Goal: Task Accomplishment & Management: Manage account settings

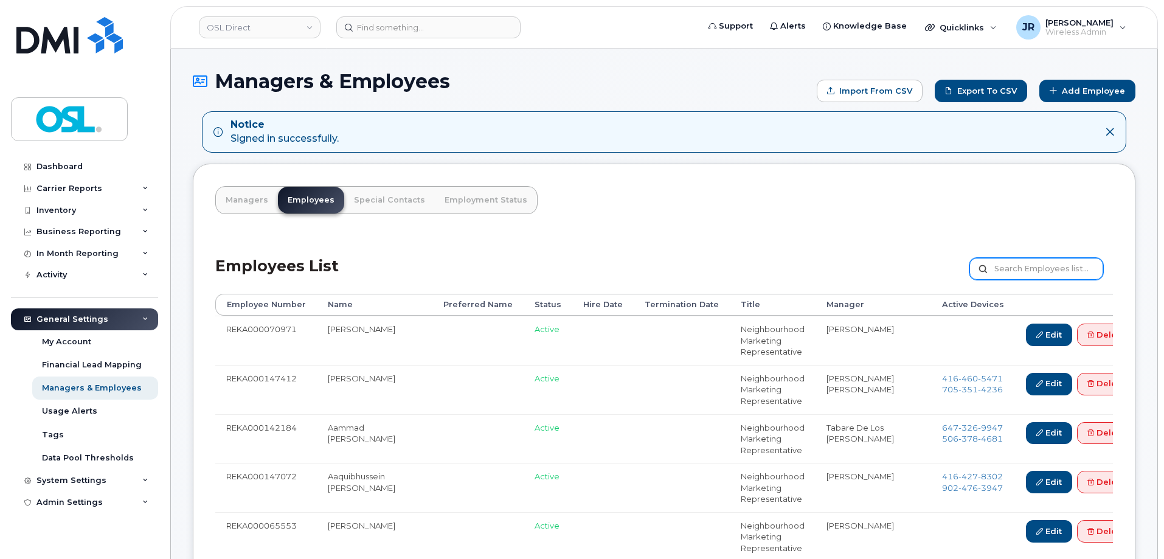
click at [1003, 268] on input "text" at bounding box center [1036, 269] width 134 height 22
paste input "REKA000149714"
type input "REKA000149714"
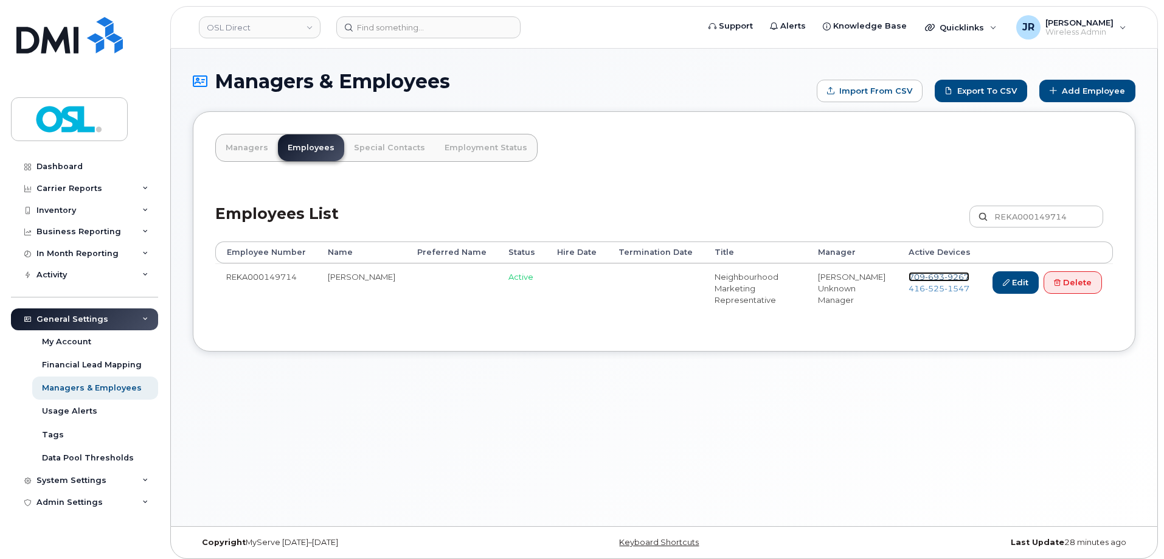
click at [922, 275] on span "[PHONE_NUMBER]" at bounding box center [938, 277] width 61 height 10
click at [922, 291] on span "416 525 1547" at bounding box center [938, 288] width 61 height 10
click at [1063, 289] on link "Delete" at bounding box center [1072, 282] width 58 height 22
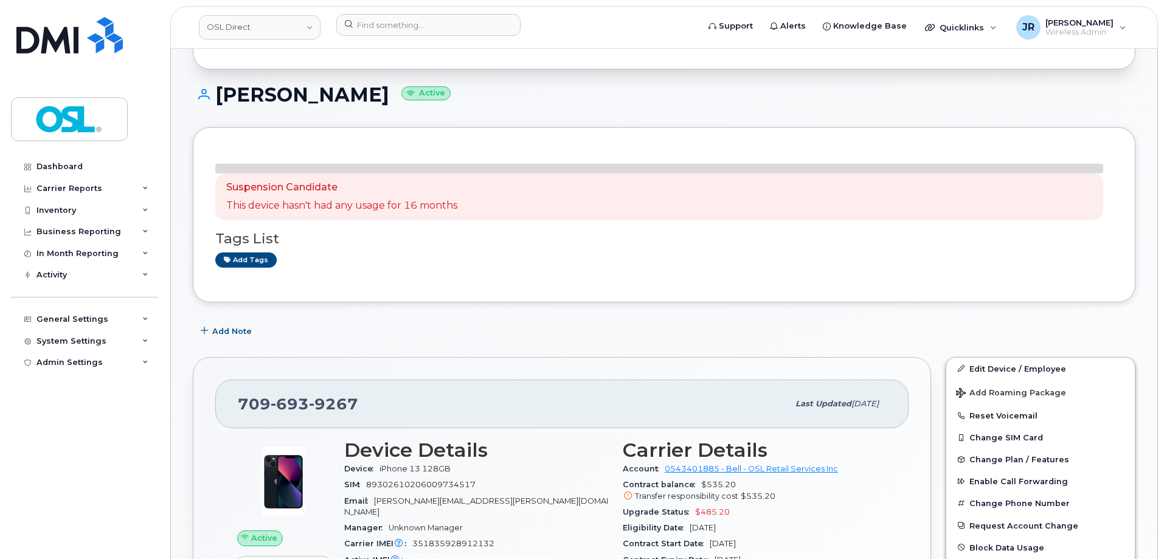
scroll to position [122, 0]
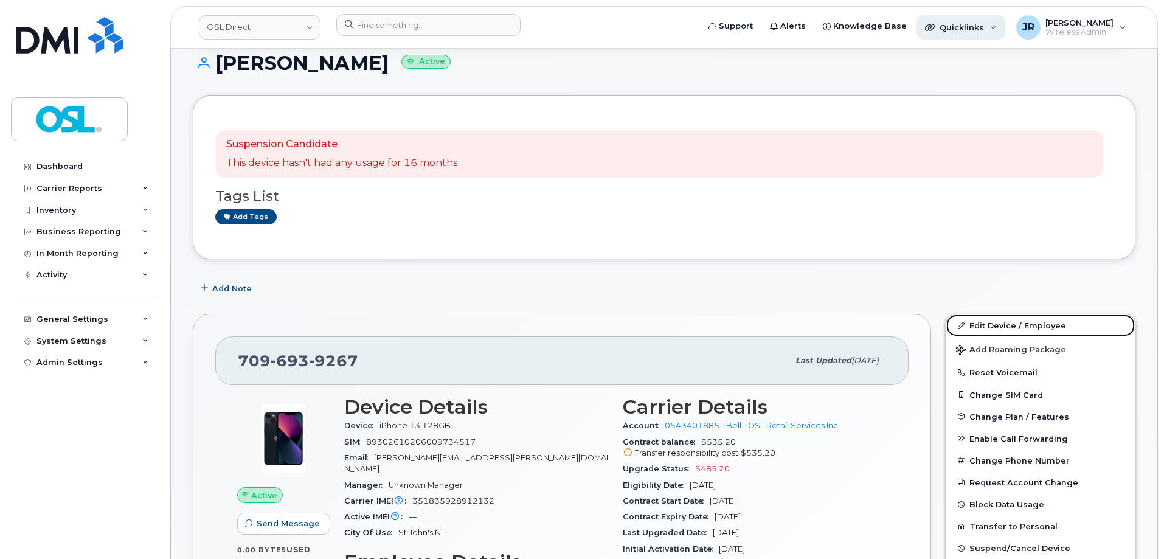
drag, startPoint x: 992, startPoint y: 320, endPoint x: 970, endPoint y: 26, distance: 294.4
click at [992, 320] on link "Edit Device / Employee" at bounding box center [1040, 325] width 188 height 22
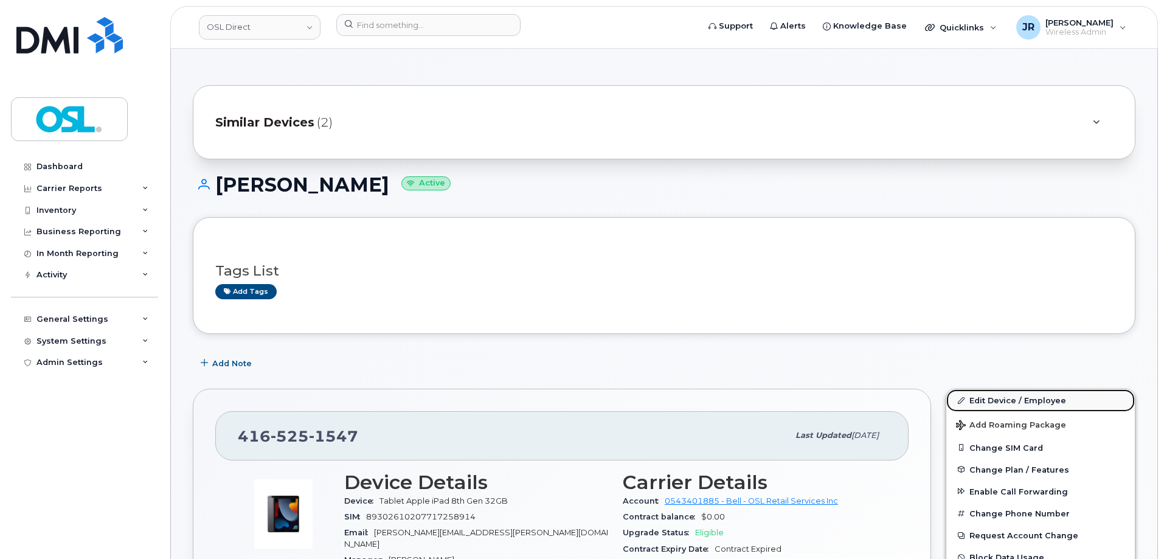
click at [973, 390] on link "Edit Device / Employee" at bounding box center [1040, 400] width 188 height 22
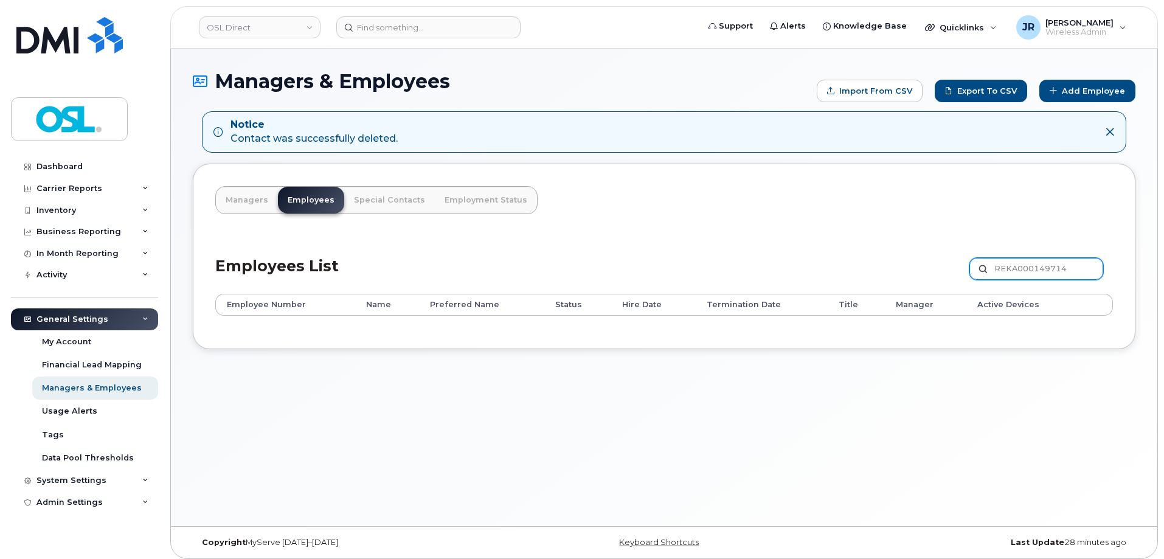
click at [1026, 277] on input "REKA000149714" at bounding box center [1036, 269] width 134 height 22
click at [1027, 277] on input "REKA000149714" at bounding box center [1036, 269] width 134 height 22
paste input "068858"
type input "REKA000068858"
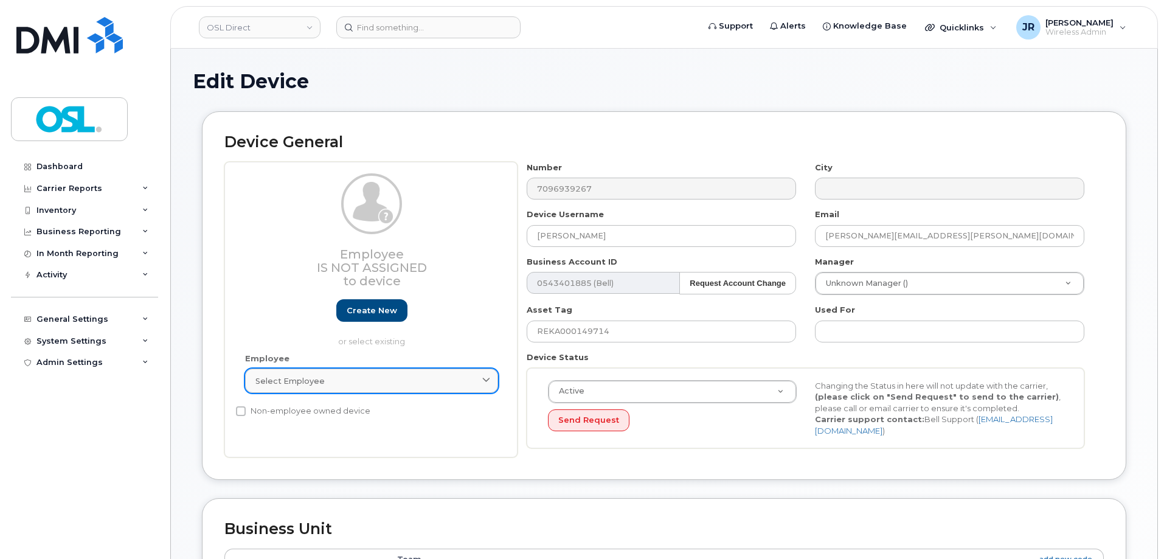
click at [323, 390] on link "Select employee" at bounding box center [371, 380] width 253 height 24
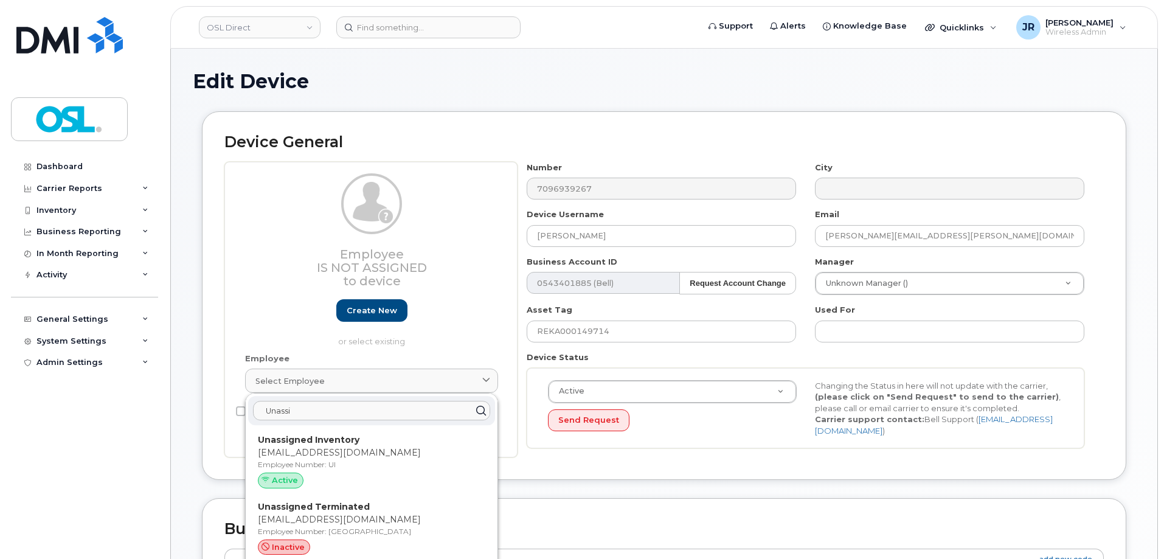
type input "Unassi"
click at [356, 460] on div "Unassigned Inventory [EMAIL_ADDRESS][DOMAIN_NAME] Employee Number: UI Active" at bounding box center [371, 463] width 227 height 60
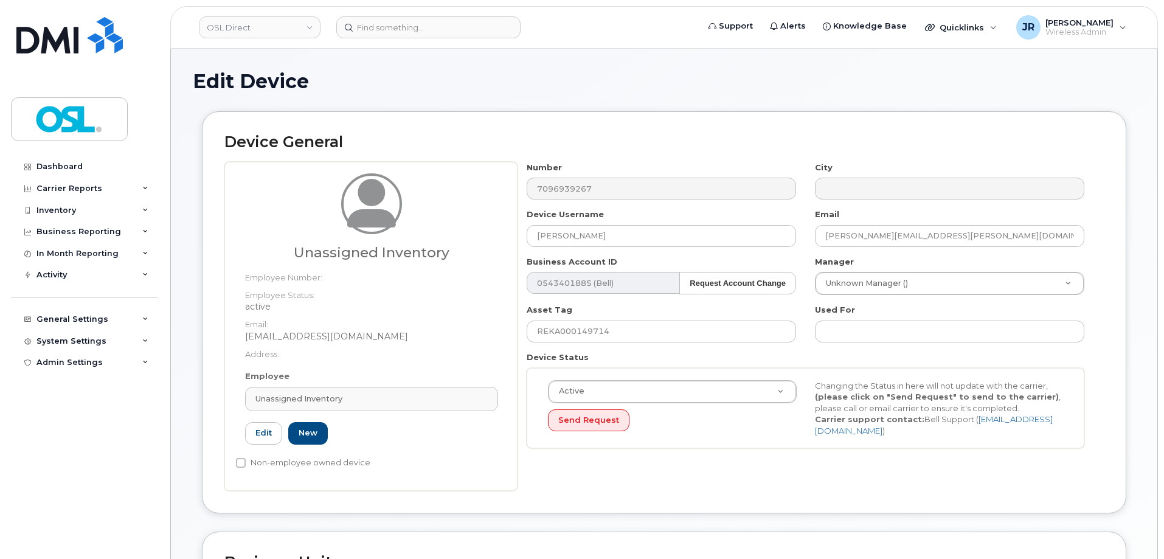
type input "UI"
type input "Unassigned Inventory"
type input "[EMAIL_ADDRESS][DOMAIN_NAME]"
type input "4724252"
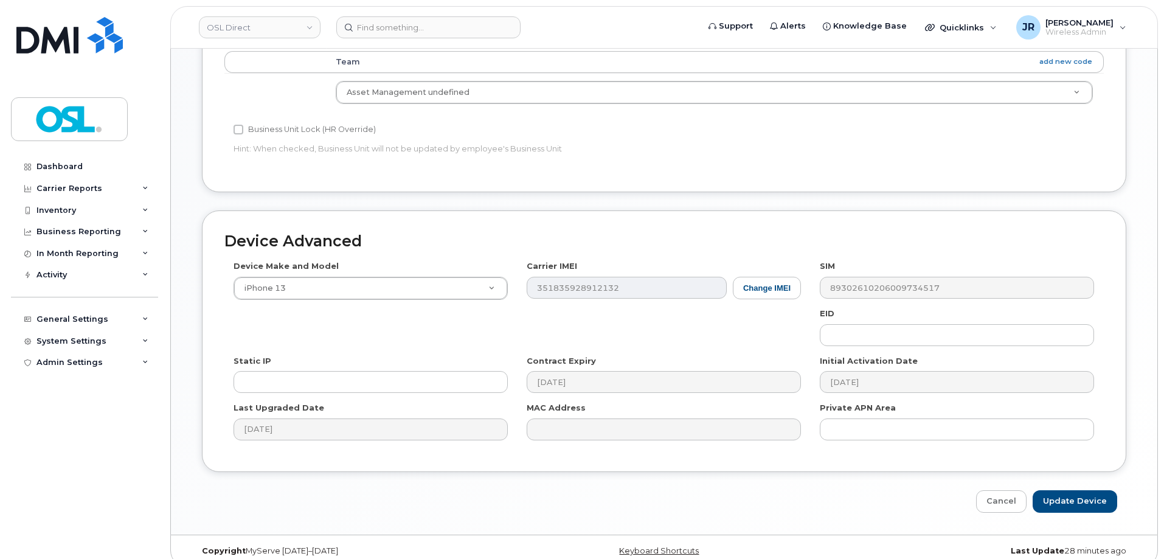
scroll to position [545, 0]
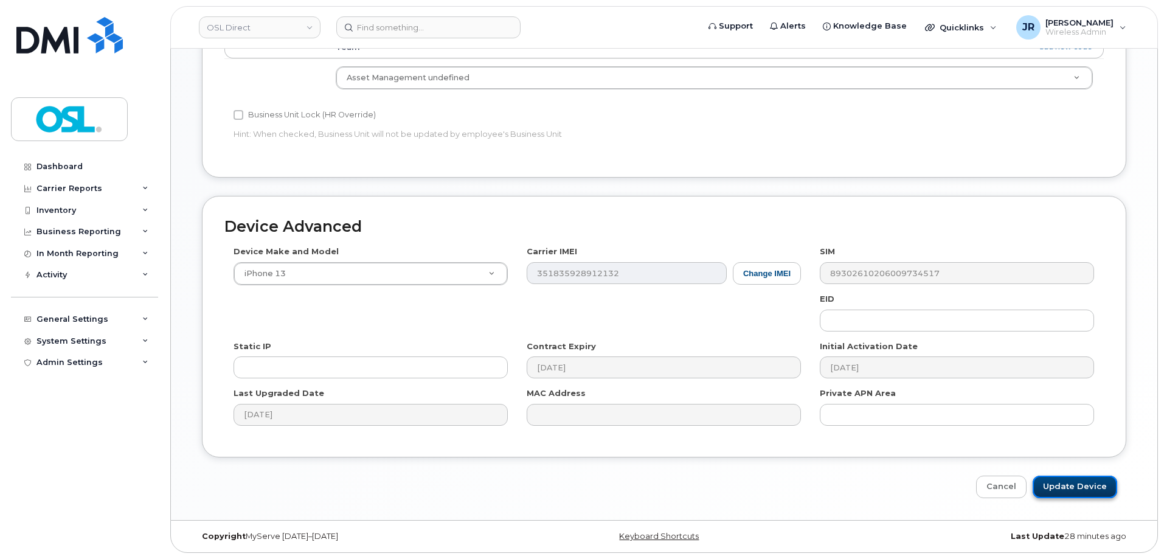
click at [1105, 497] on input "Update Device" at bounding box center [1074, 486] width 85 height 22
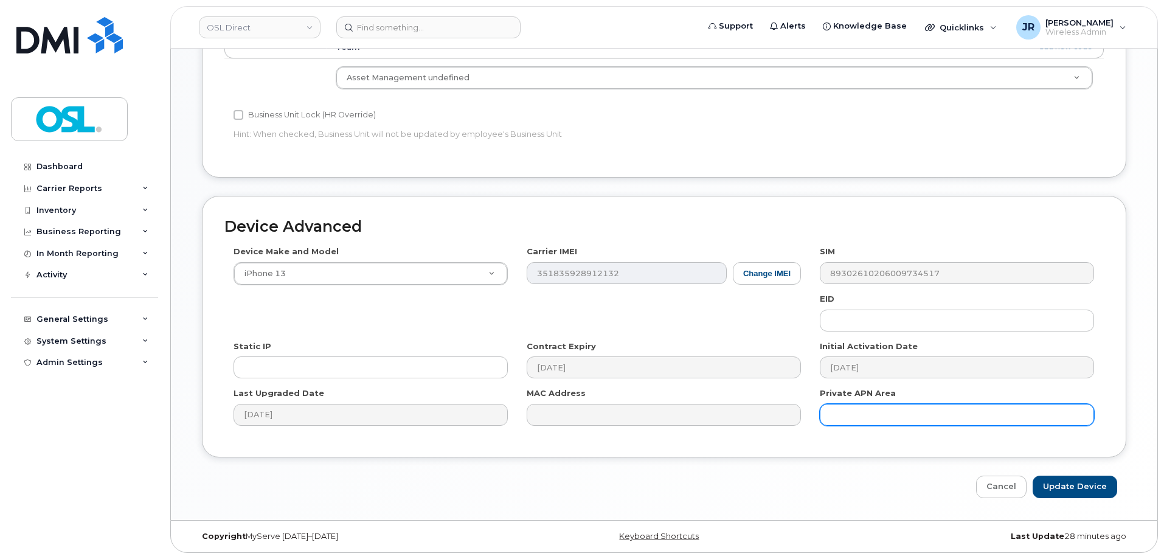
type input "Saving..."
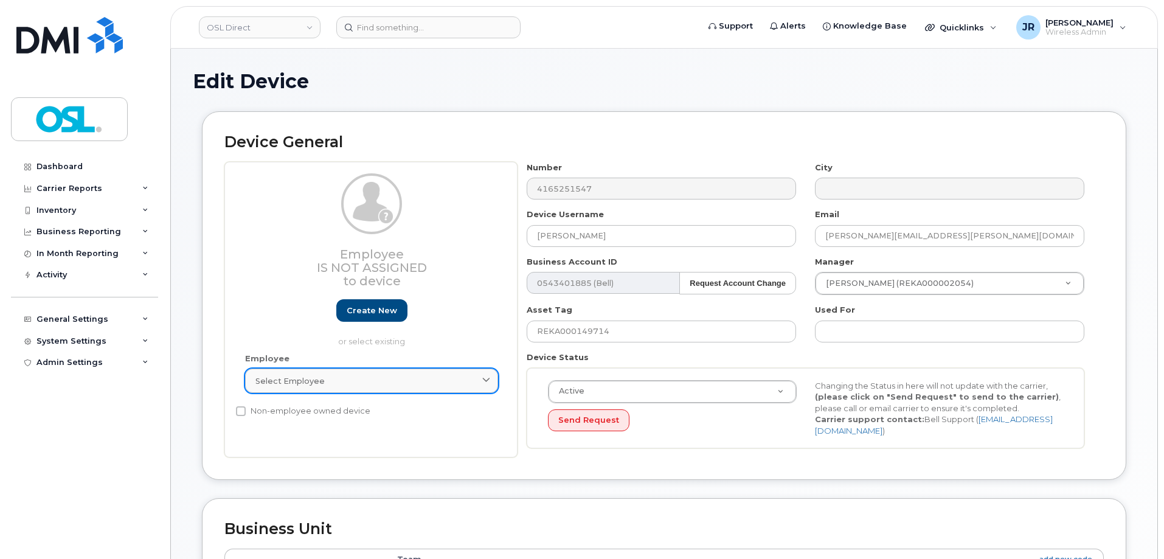
click at [338, 373] on link "Select employee" at bounding box center [371, 380] width 253 height 24
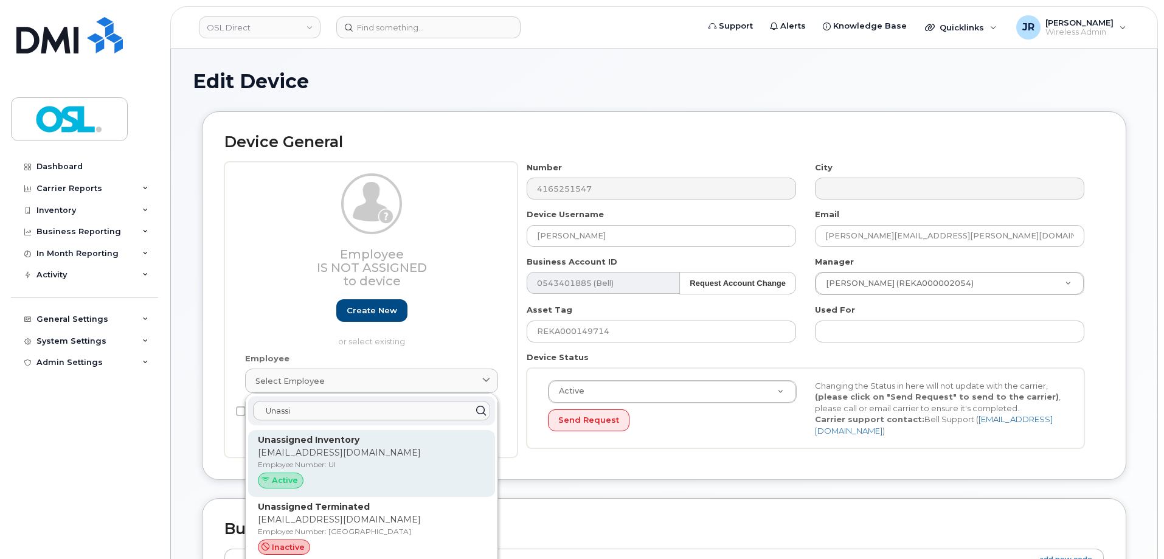
type input "Unassi"
click at [314, 444] on strong "Unassigned Inventory" at bounding box center [309, 439] width 102 height 11
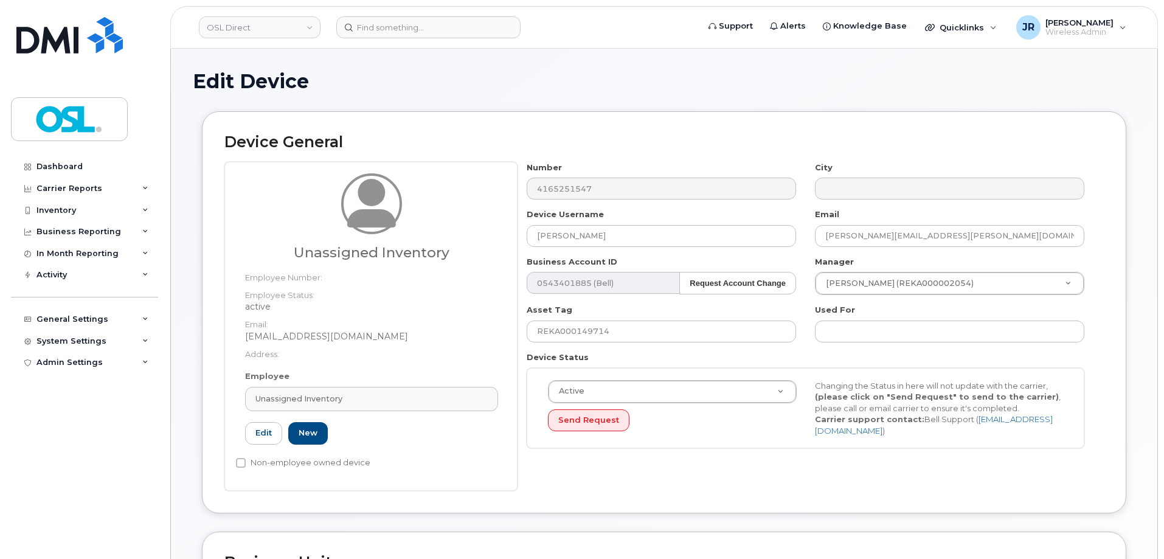
type input "UI"
type input "Unassigned Inventory"
type input "support@osldirect.com"
type input "4724252"
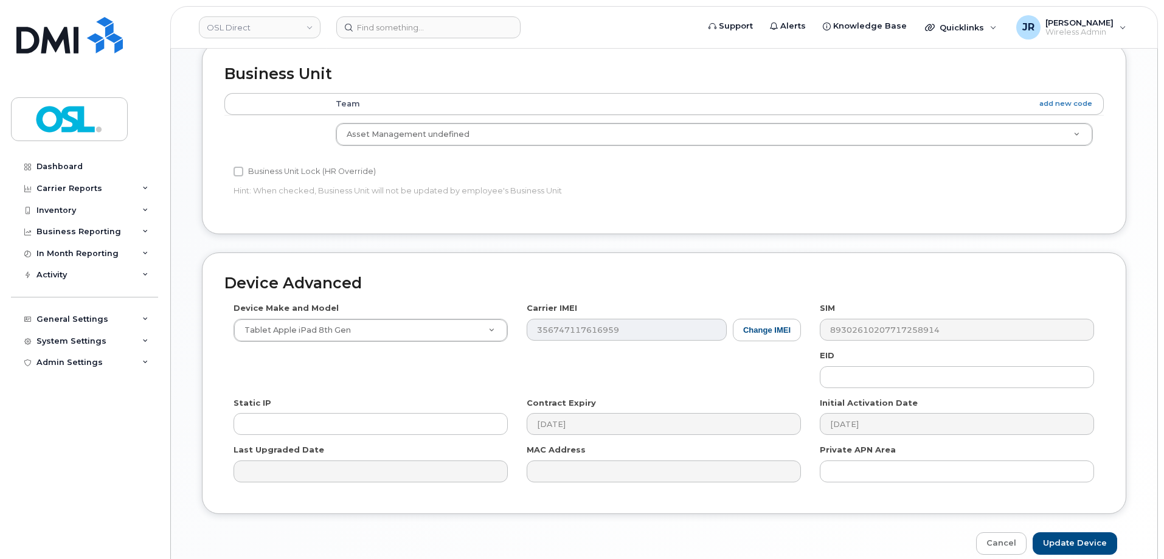
scroll to position [545, 0]
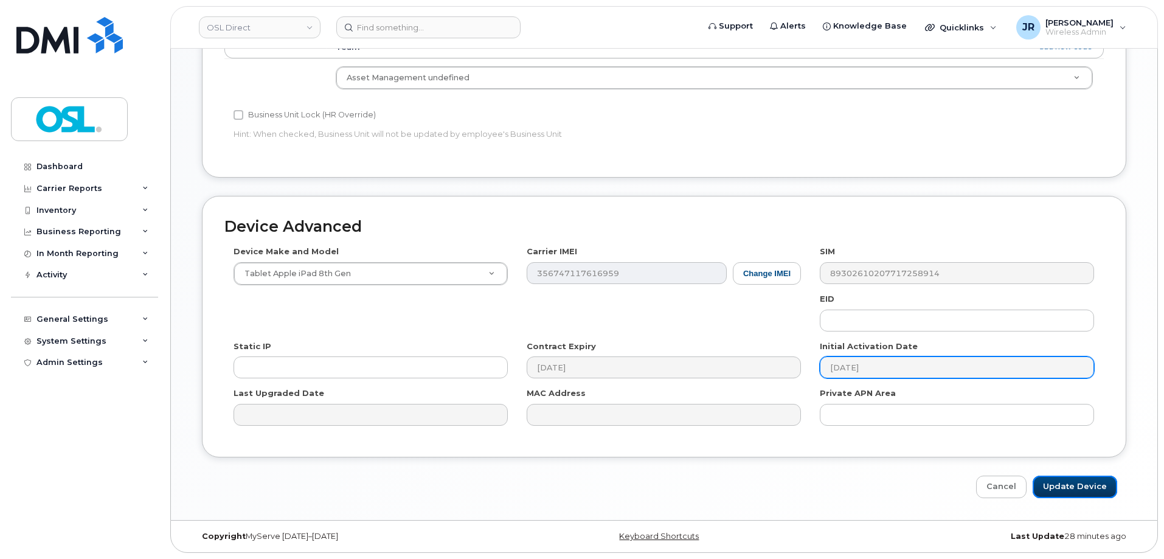
click at [1094, 478] on input "Update Device" at bounding box center [1074, 486] width 85 height 22
type input "Saving..."
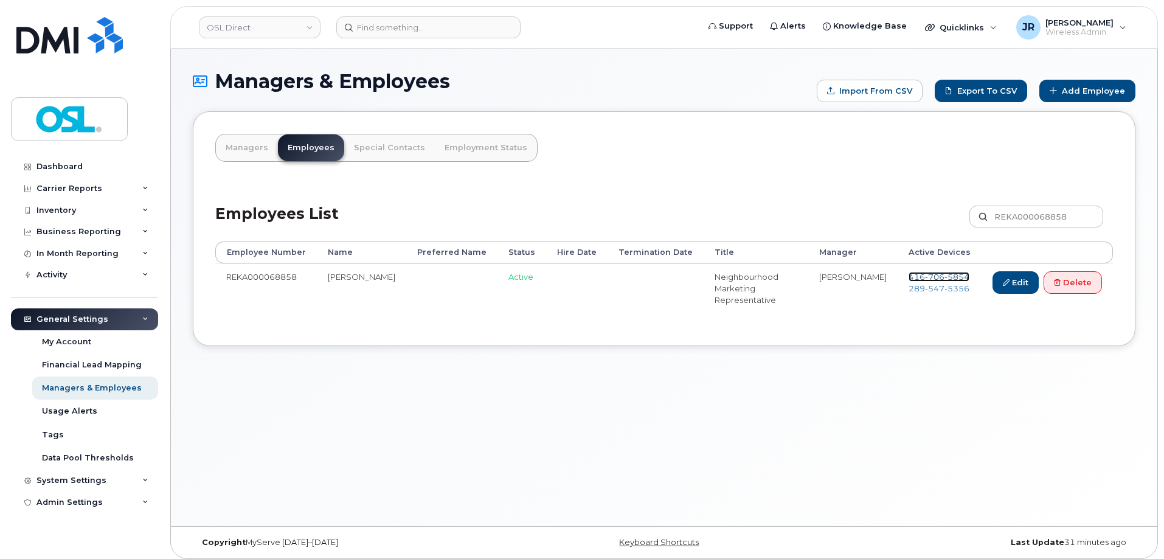
click at [926, 275] on span "706" at bounding box center [934, 277] width 19 height 10
click at [922, 289] on span "289 547 5356" at bounding box center [938, 288] width 61 height 10
drag, startPoint x: 1065, startPoint y: 281, endPoint x: 1061, endPoint y: 286, distance: 6.5
click at [1066, 281] on link "Delete" at bounding box center [1072, 282] width 58 height 22
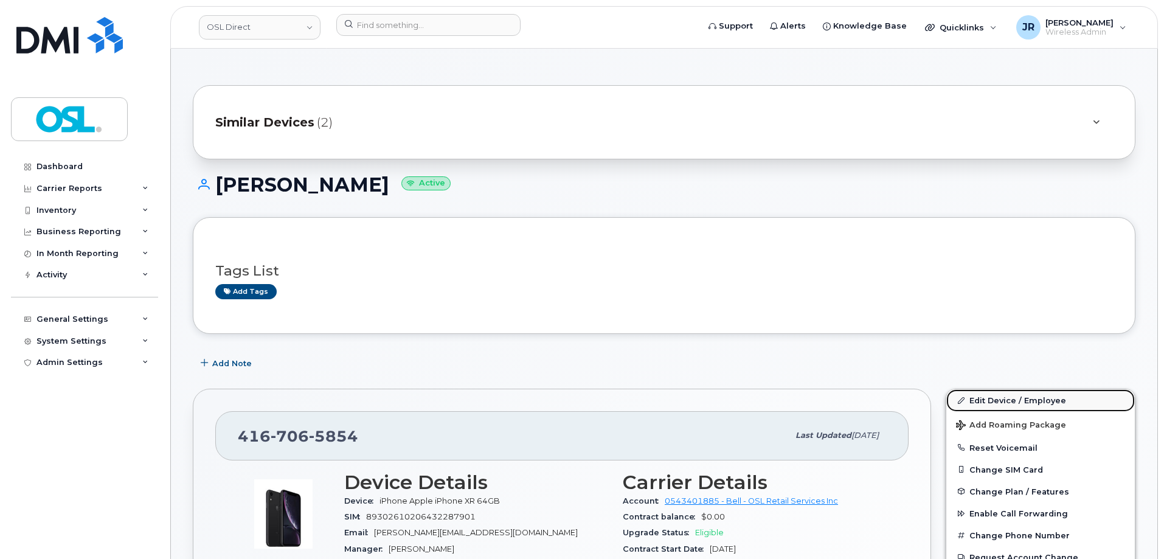
click at [1009, 398] on link "Edit Device / Employee" at bounding box center [1040, 400] width 188 height 22
click at [999, 395] on link "Edit Device / Employee" at bounding box center [1040, 400] width 188 height 22
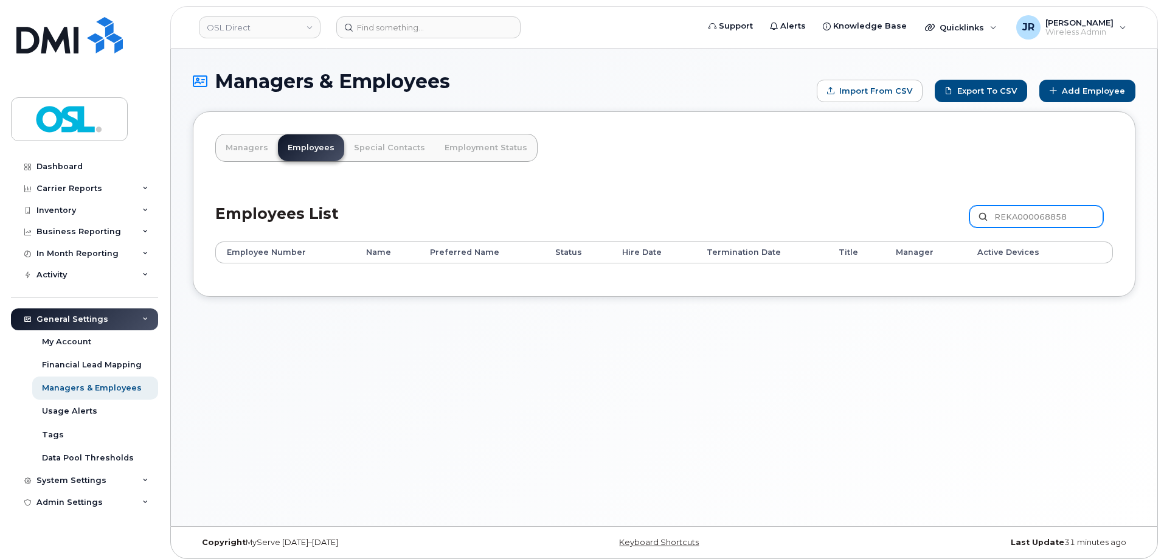
click at [1003, 212] on input "REKA000068858" at bounding box center [1036, 216] width 134 height 22
click at [1016, 217] on input "REKA000068858" at bounding box center [1036, 216] width 134 height 22
paste input "148287"
type input "REKA000148287"
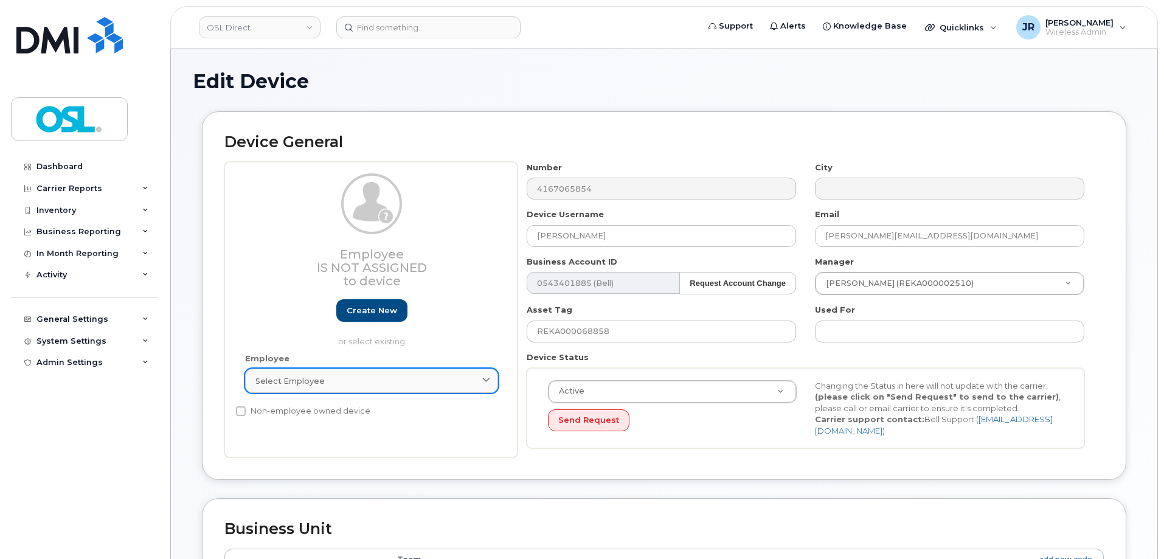
click at [387, 373] on link "Select employee" at bounding box center [371, 380] width 253 height 24
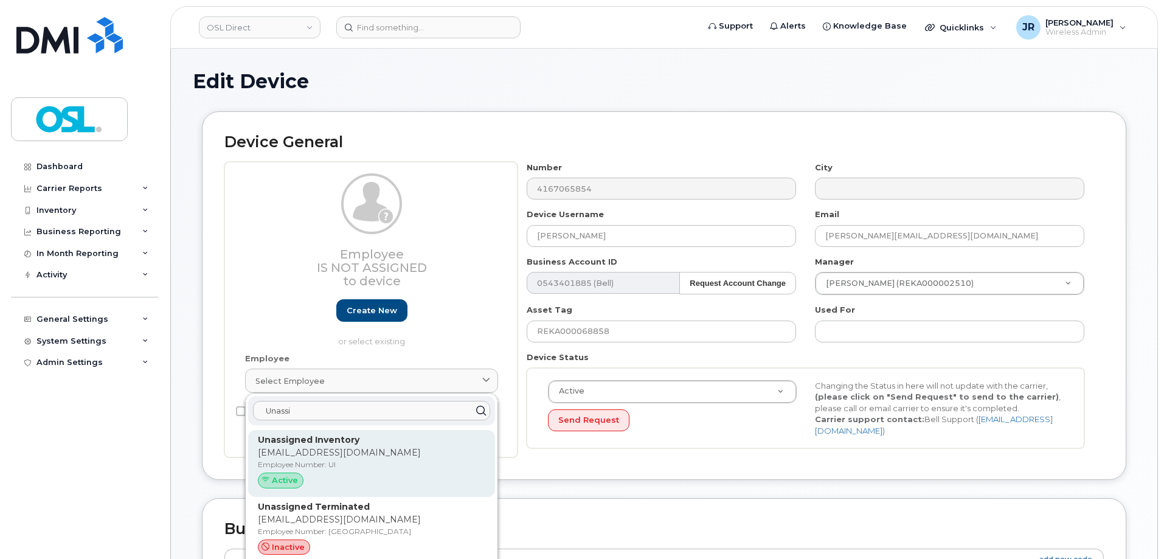
type input "Unassi"
click at [345, 452] on p "[EMAIL_ADDRESS][DOMAIN_NAME]" at bounding box center [371, 452] width 227 height 13
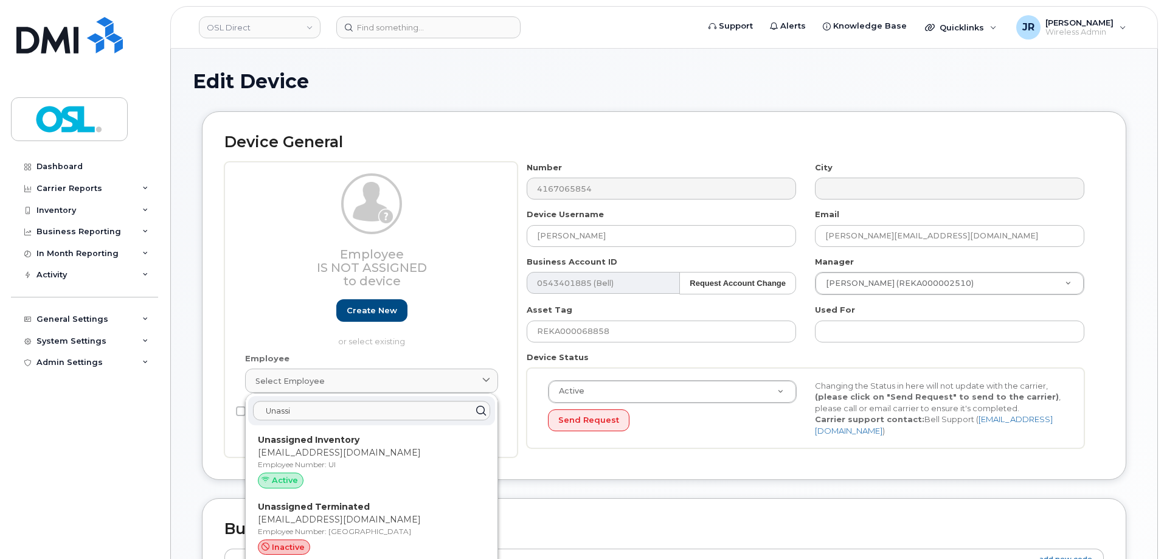
type input "UI"
type input "Unassigned Inventory"
type input "[EMAIL_ADDRESS][DOMAIN_NAME]"
type input "4724252"
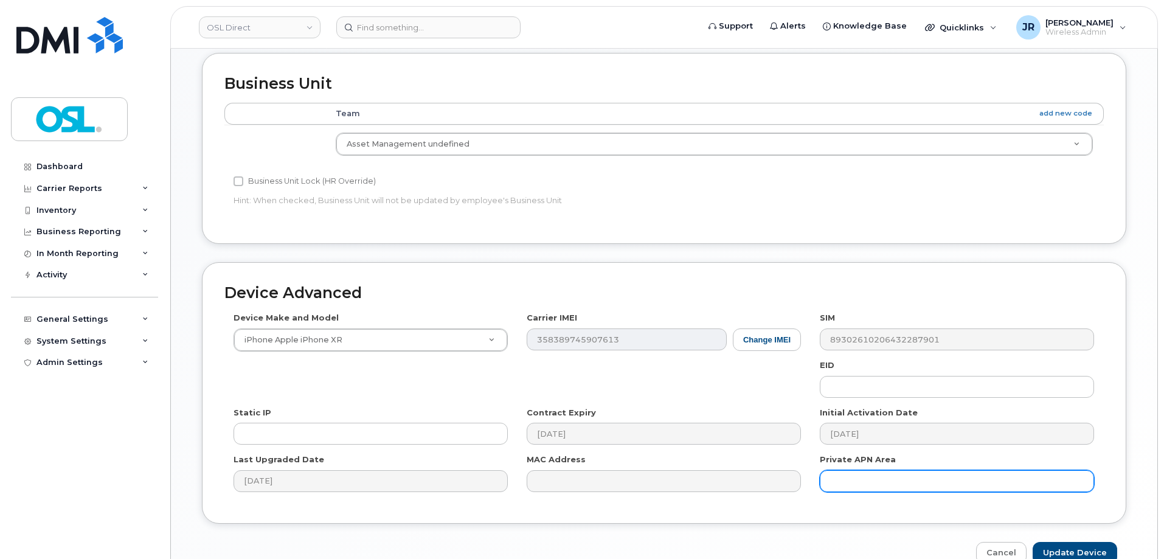
scroll to position [545, 0]
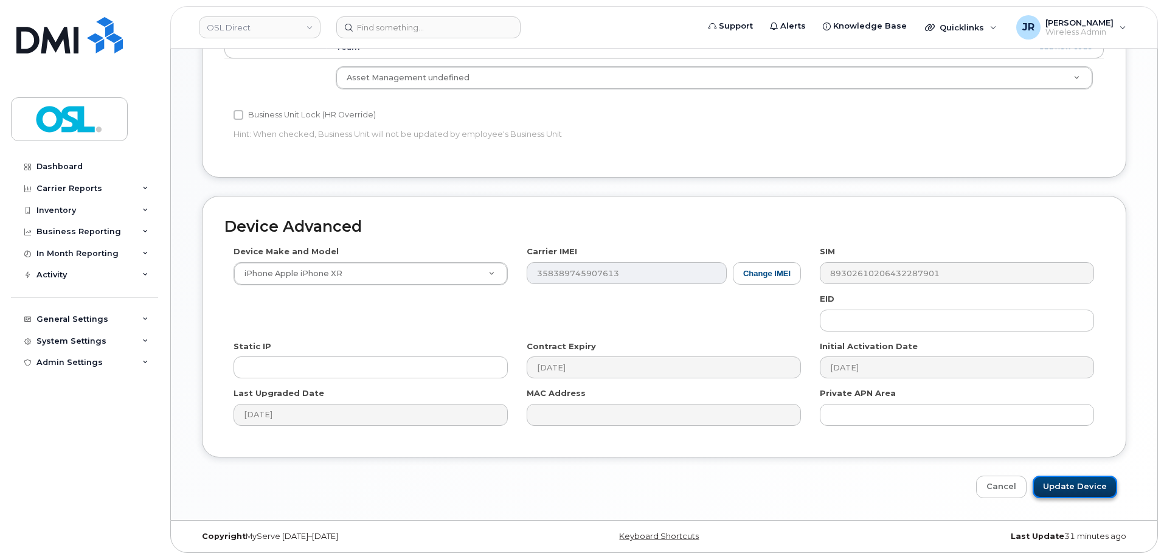
click at [1069, 489] on input "Update Device" at bounding box center [1074, 486] width 85 height 22
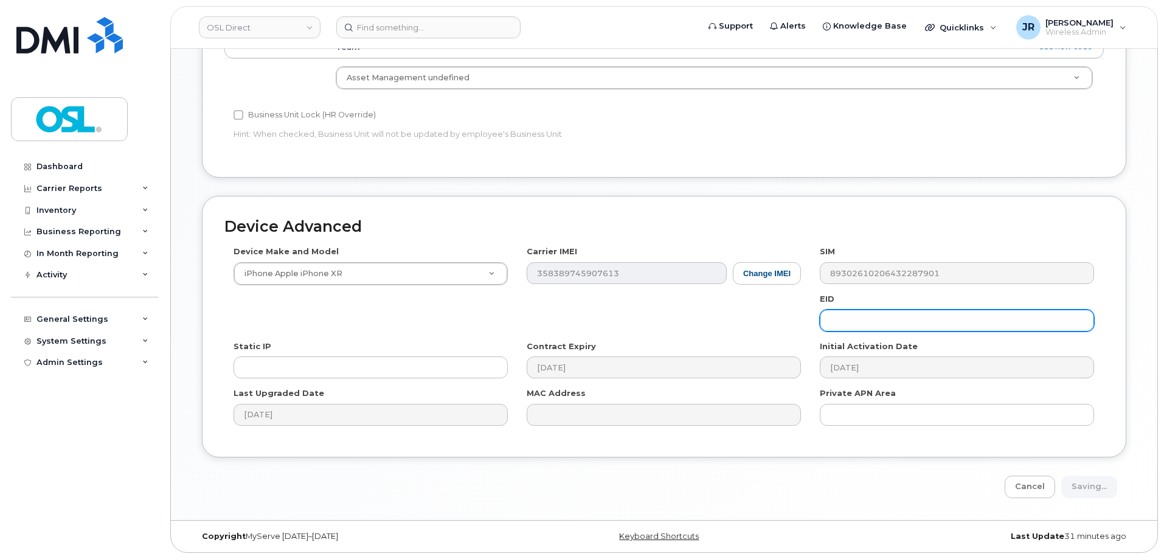
type input "Saving..."
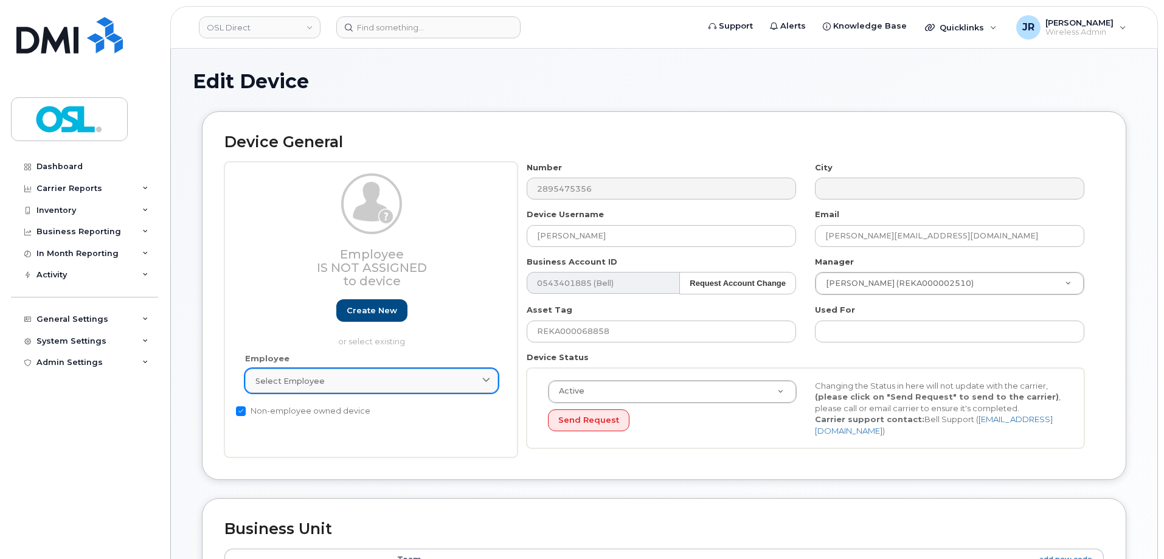
click at [291, 369] on link "Select employee" at bounding box center [371, 380] width 253 height 24
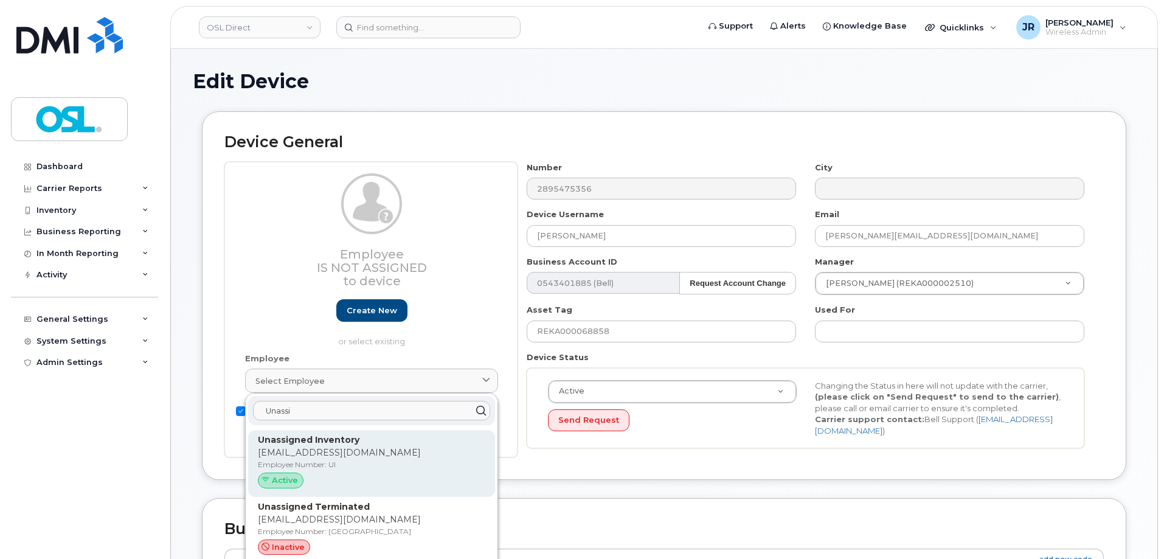
type input "Unassi"
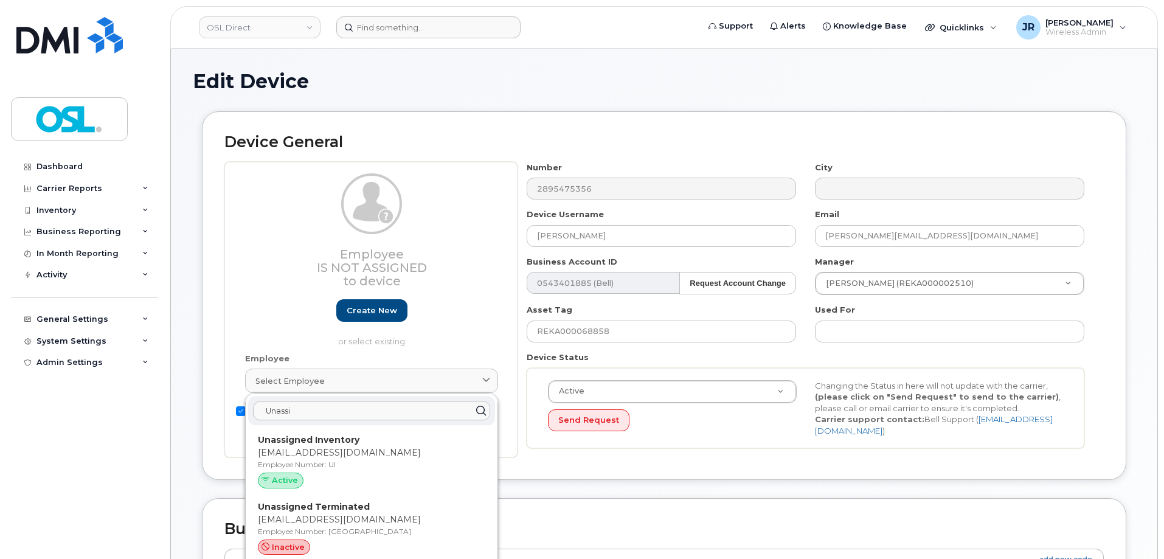
drag, startPoint x: 303, startPoint y: 478, endPoint x: 640, endPoint y: 35, distance: 556.2
click at [305, 478] on div "Active" at bounding box center [371, 480] width 227 height 16
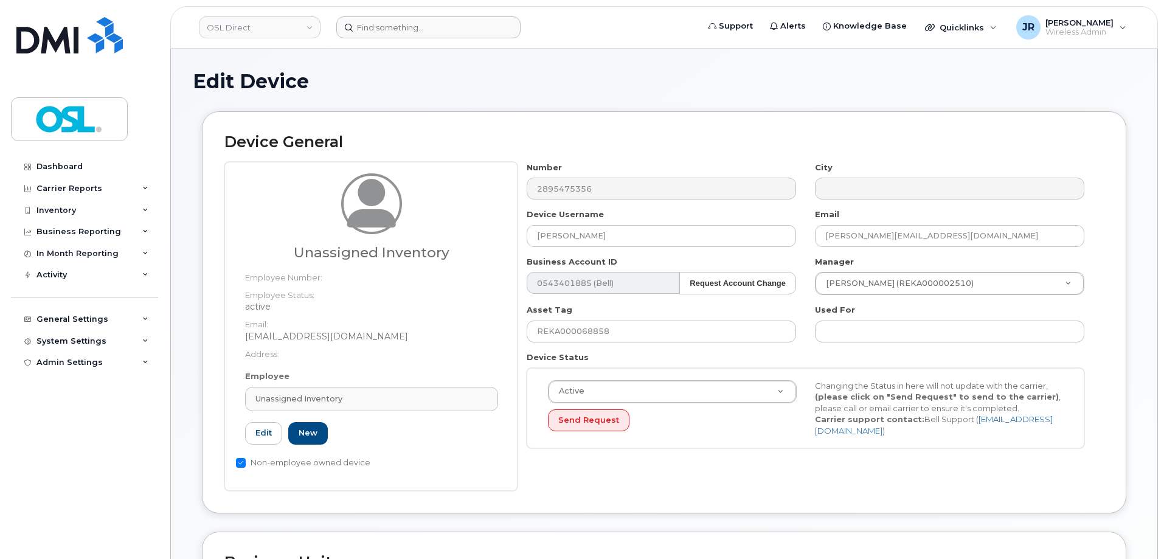
type input "UI"
type input "Unassigned Inventory"
type input "support@osldirect.com"
type input "4724252"
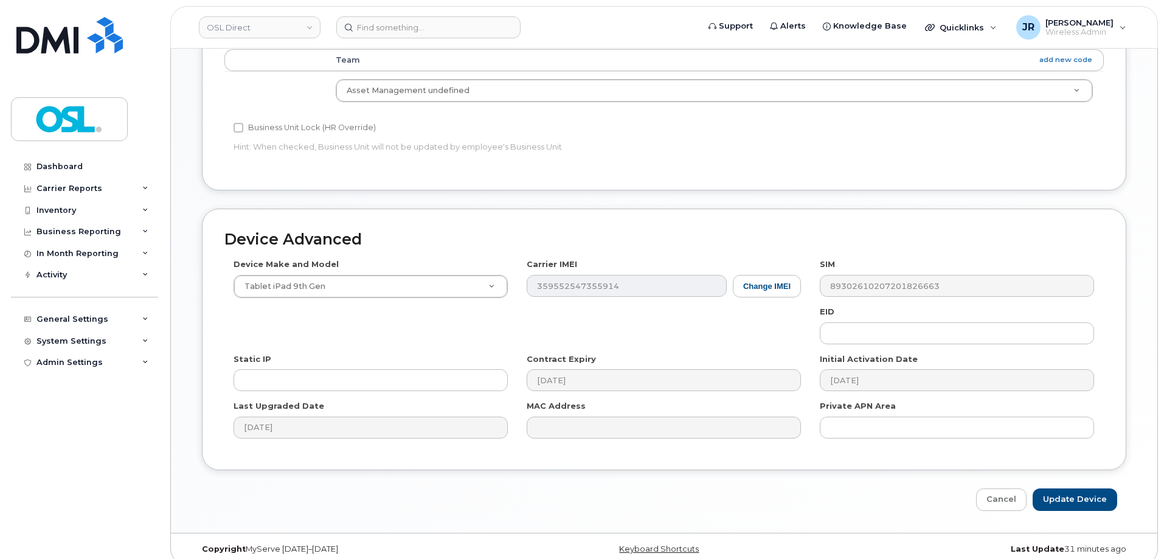
scroll to position [545, 0]
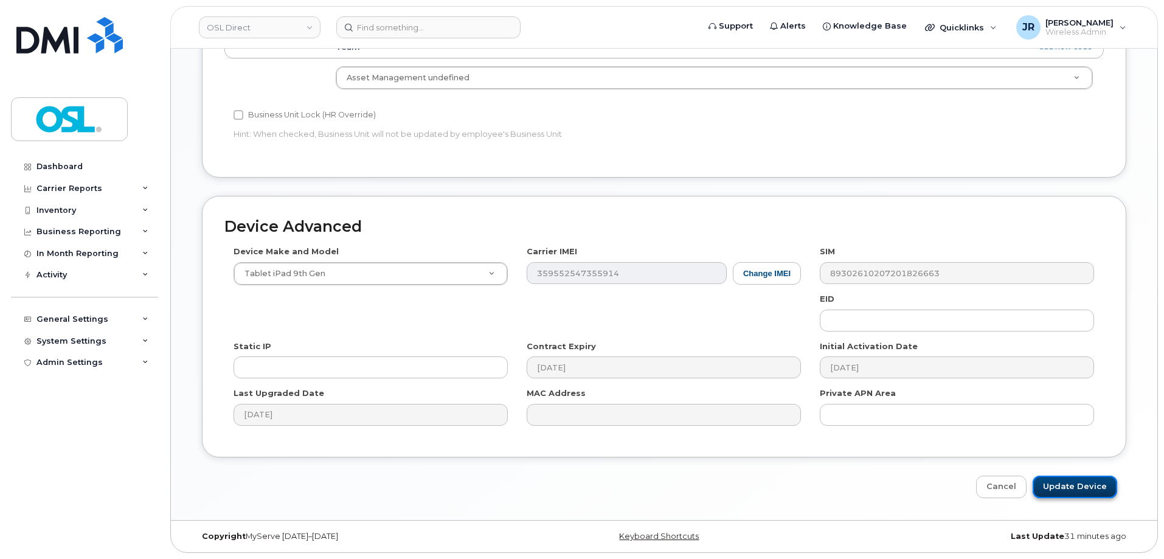
click at [1065, 475] on input "Update Device" at bounding box center [1074, 486] width 85 height 22
type input "Saving..."
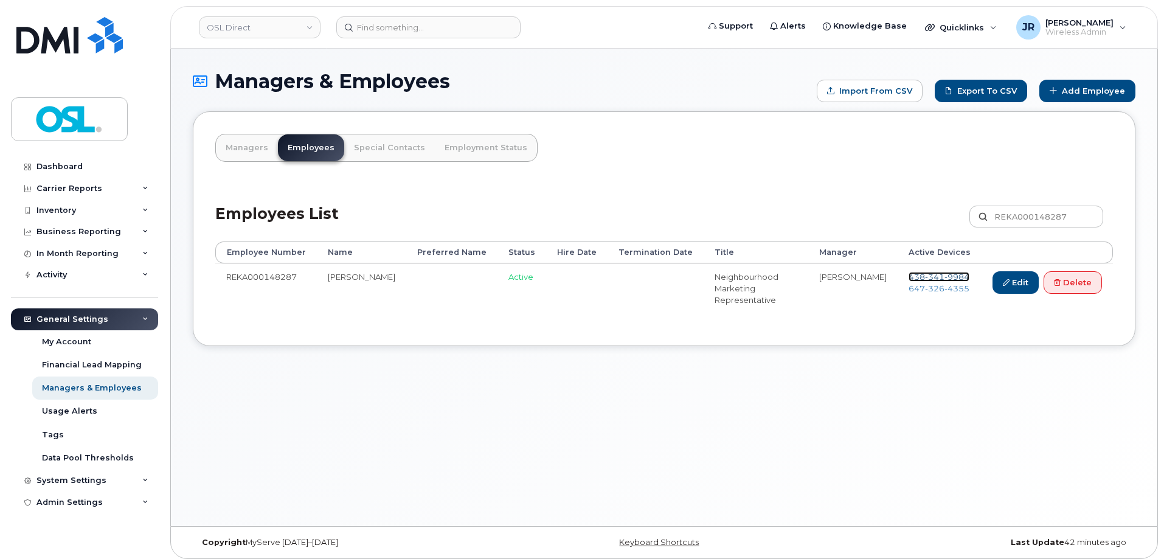
click at [919, 275] on span "[PHONE_NUMBER]" at bounding box center [938, 277] width 61 height 10
click at [922, 288] on span "[PHONE_NUMBER]" at bounding box center [938, 288] width 61 height 10
click at [1080, 281] on link "Delete" at bounding box center [1072, 282] width 58 height 22
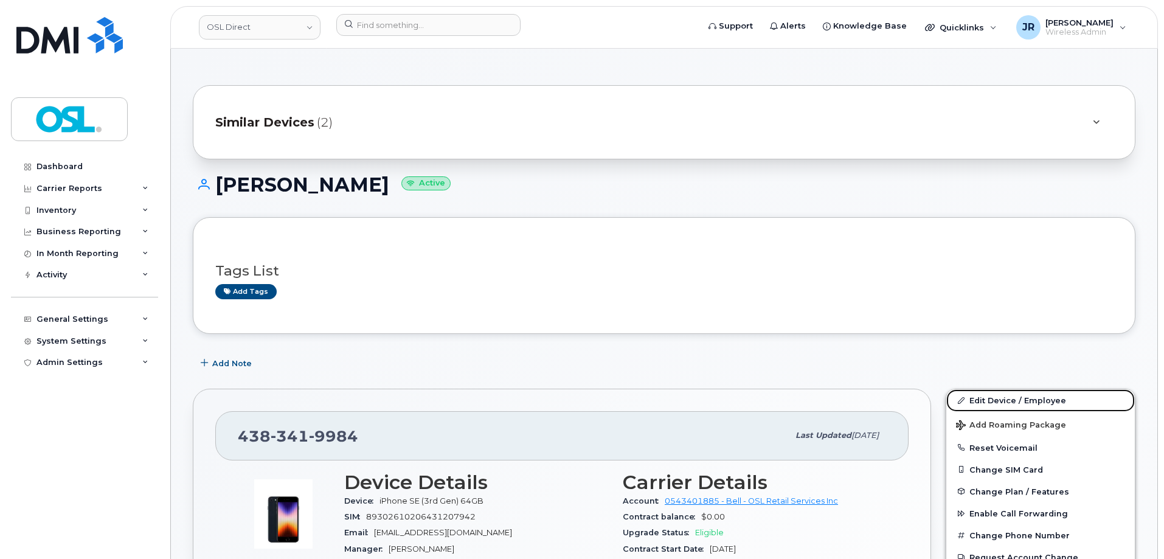
click at [984, 397] on link "Edit Device / Employee" at bounding box center [1040, 400] width 188 height 22
drag, startPoint x: 989, startPoint y: 396, endPoint x: 976, endPoint y: 355, distance: 42.7
click at [990, 396] on link "Edit Device / Employee" at bounding box center [1040, 400] width 188 height 22
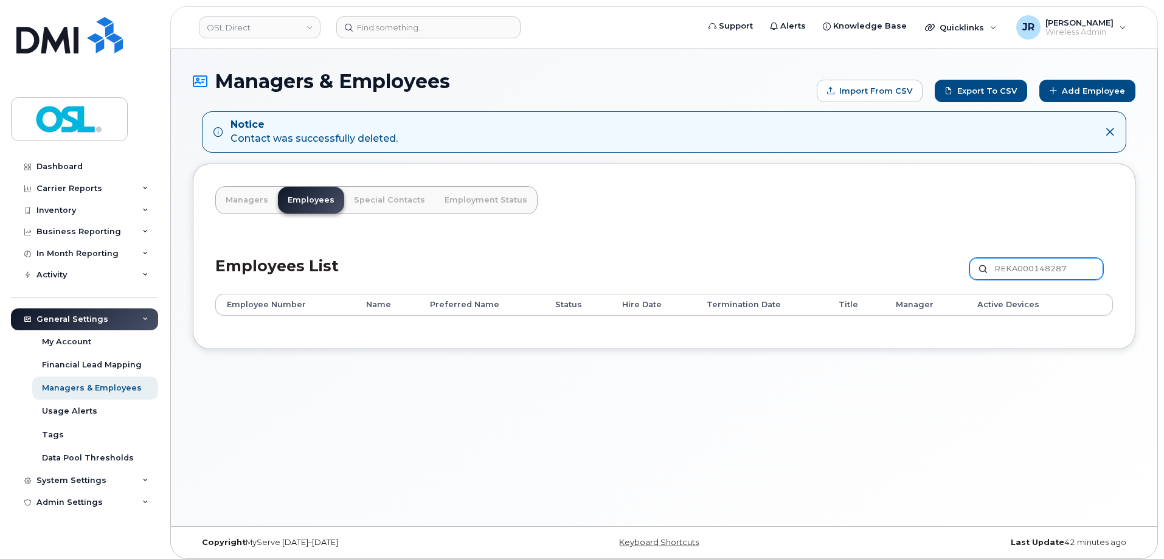
click at [1025, 266] on input "REKA000148287" at bounding box center [1036, 269] width 134 height 22
paste input "7929"
type input "REKA000147929"
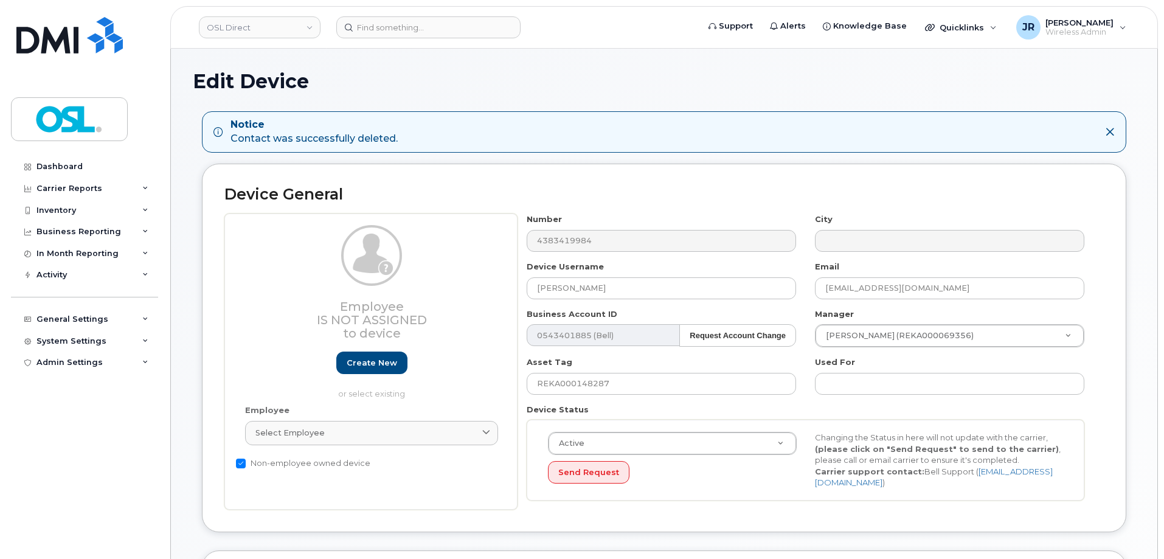
click at [342, 449] on div "Employee Select employee Type first three symbols or more" at bounding box center [371, 430] width 271 height 52
click at [353, 437] on div "Select employee" at bounding box center [371, 433] width 232 height 12
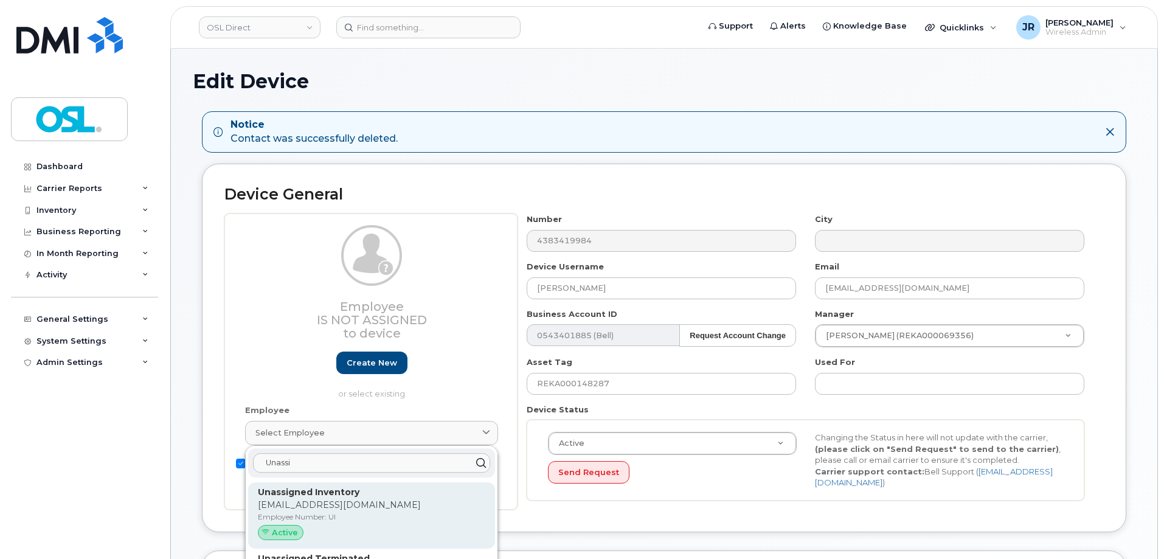
type input "Unassi"
click at [331, 494] on strong "Unassigned Inventory" at bounding box center [309, 491] width 102 height 11
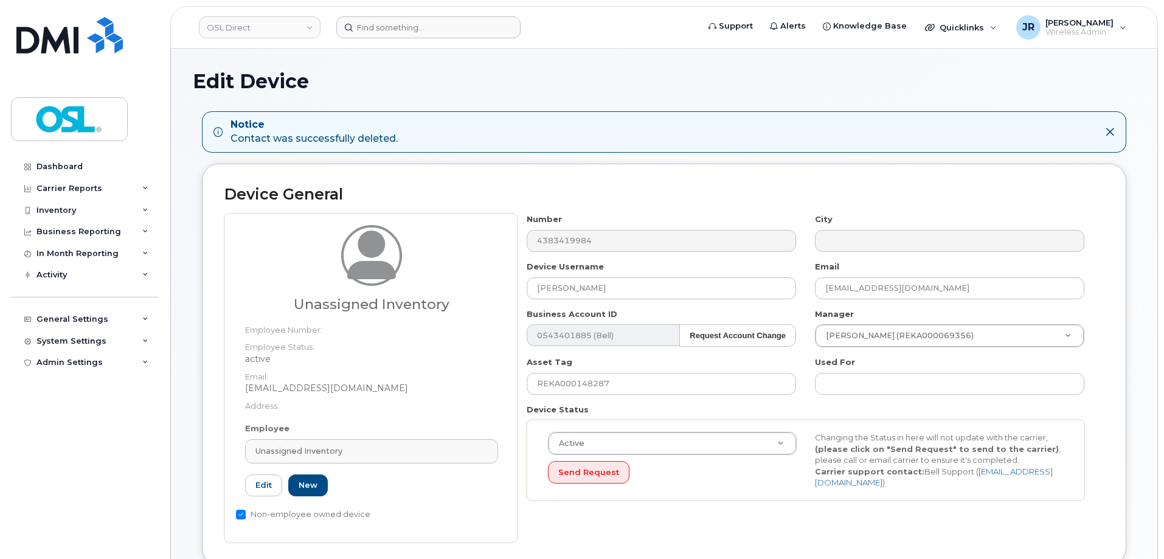
type input "UI"
type input "Unassigned Inventory"
type input "support@osldirect.com"
type input "4724252"
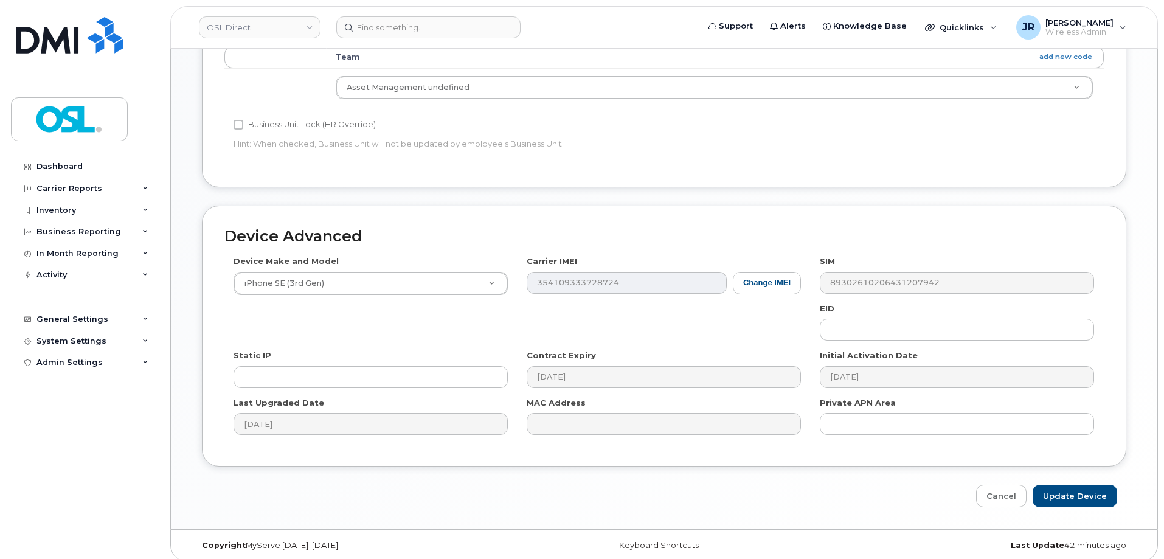
scroll to position [596, 0]
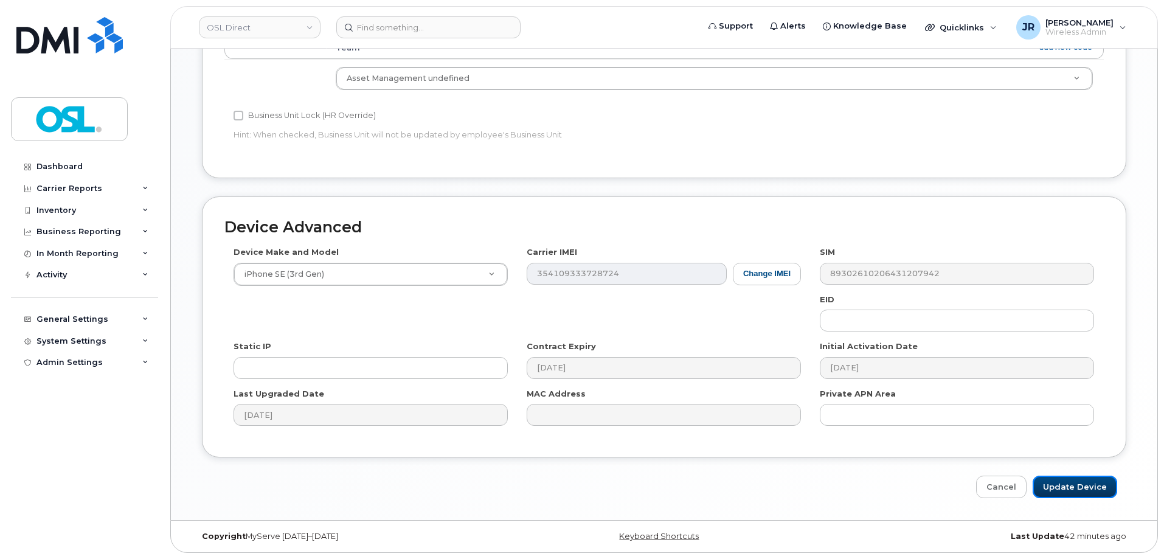
drag, startPoint x: 1068, startPoint y: 475, endPoint x: 1063, endPoint y: 458, distance: 18.1
click at [1069, 478] on input "Update Device" at bounding box center [1074, 486] width 85 height 22
type input "Saving..."
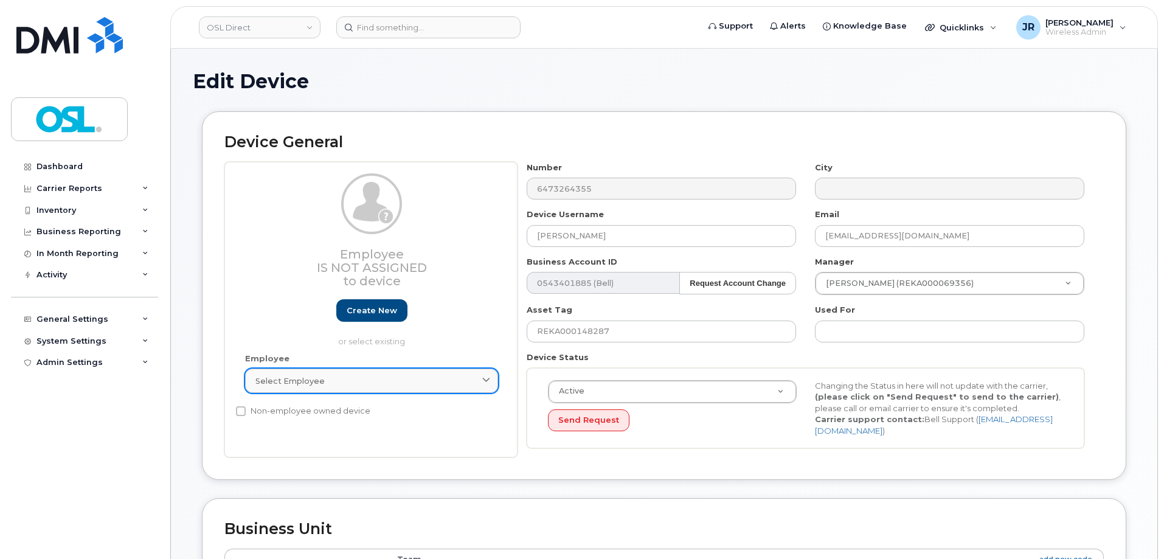
click at [298, 375] on link "Select employee" at bounding box center [371, 380] width 253 height 24
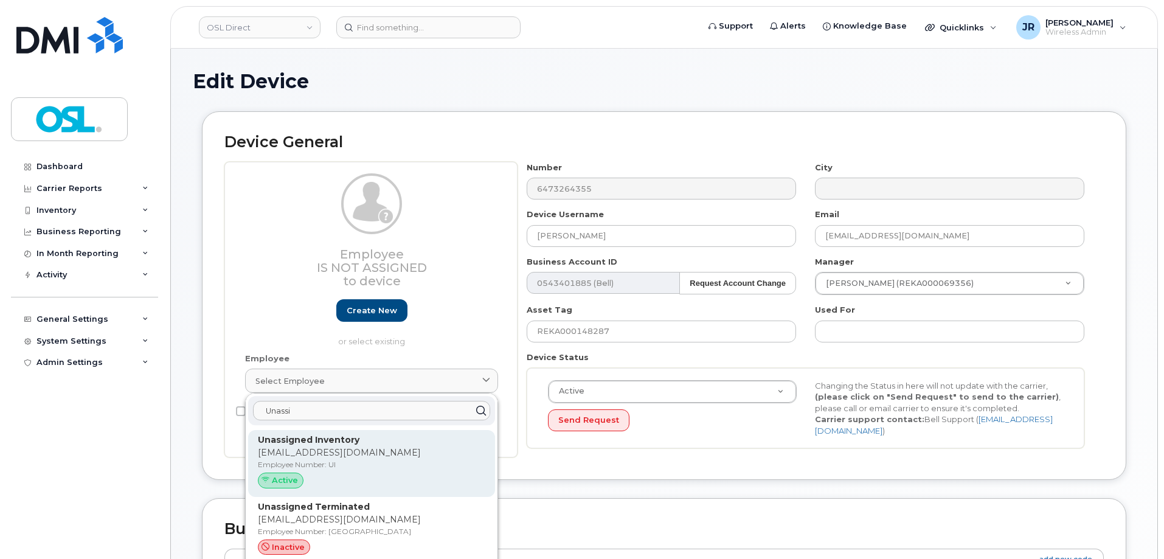
type input "Unassi"
click at [318, 467] on p "Employee Number: UI" at bounding box center [371, 464] width 227 height 11
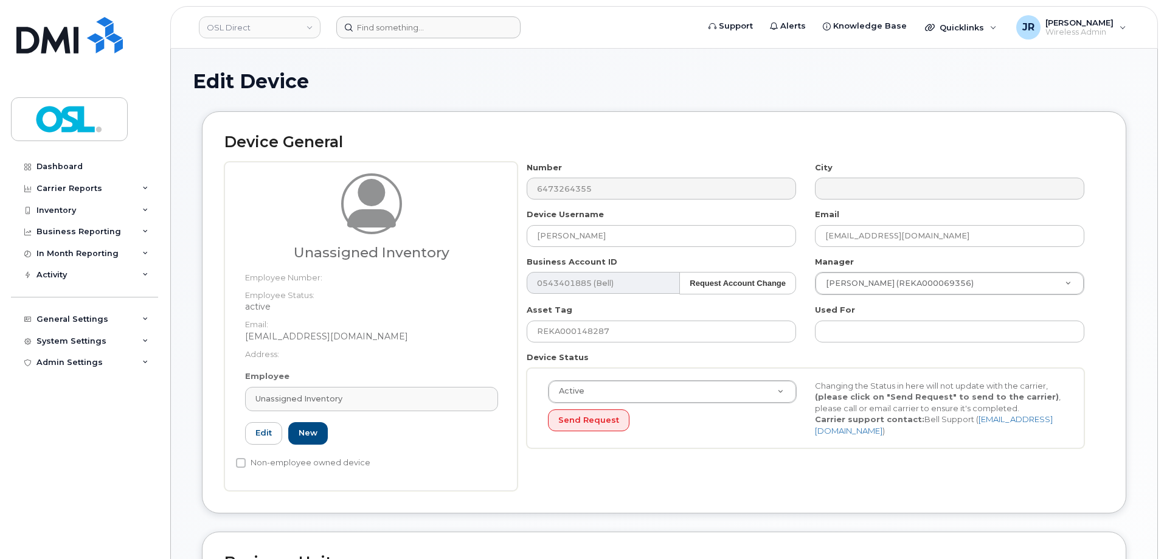
type input "UI"
type input "Unassigned Inventory"
type input "support@osldirect.com"
type input "4724252"
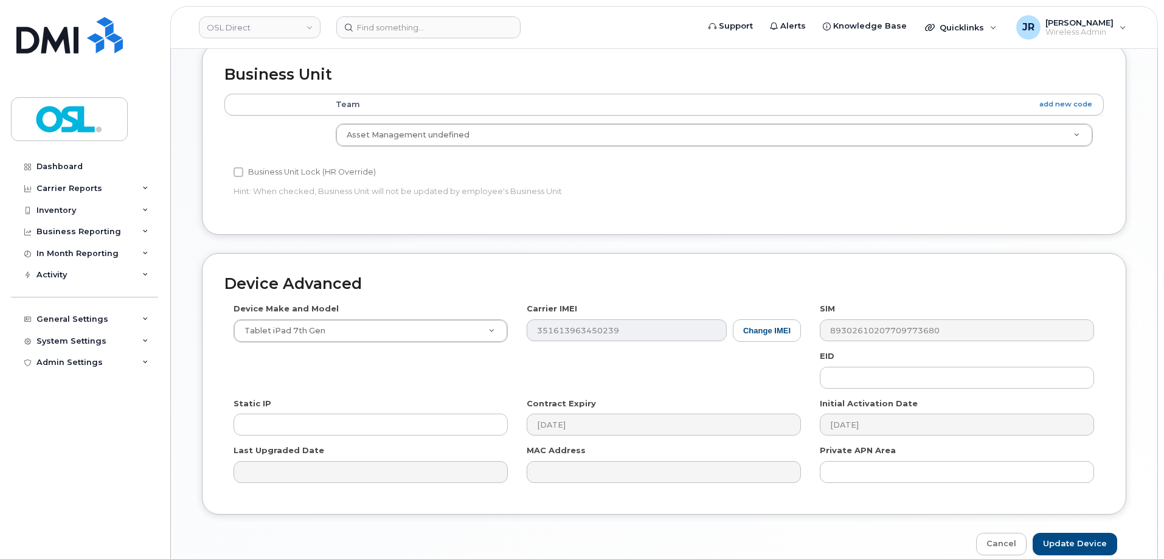
scroll to position [545, 0]
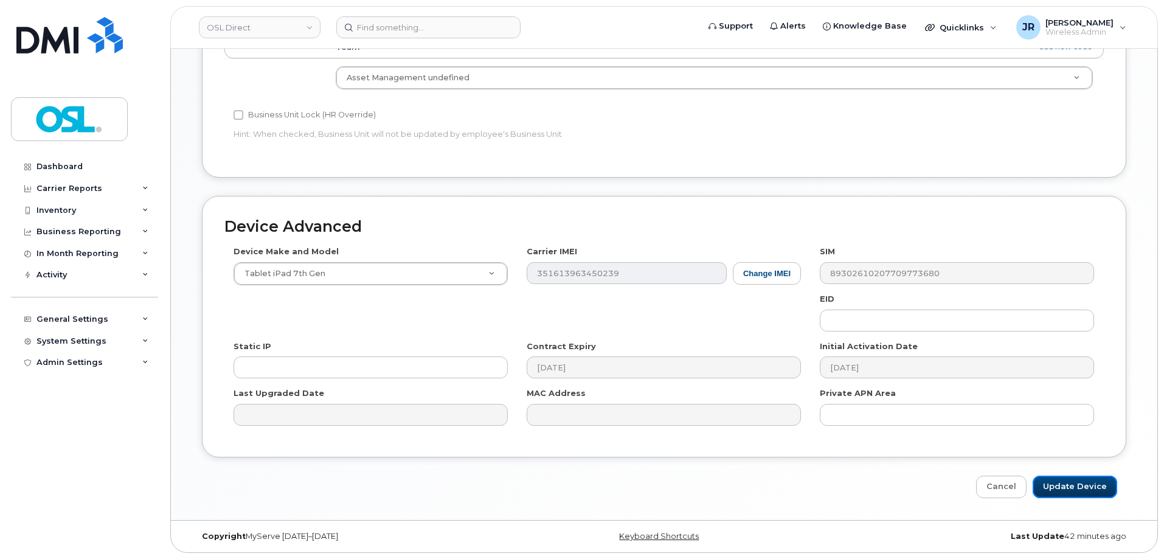
drag, startPoint x: 1077, startPoint y: 478, endPoint x: 1013, endPoint y: 337, distance: 155.4
click at [1077, 479] on input "Update Device" at bounding box center [1074, 486] width 85 height 22
type input "Saving..."
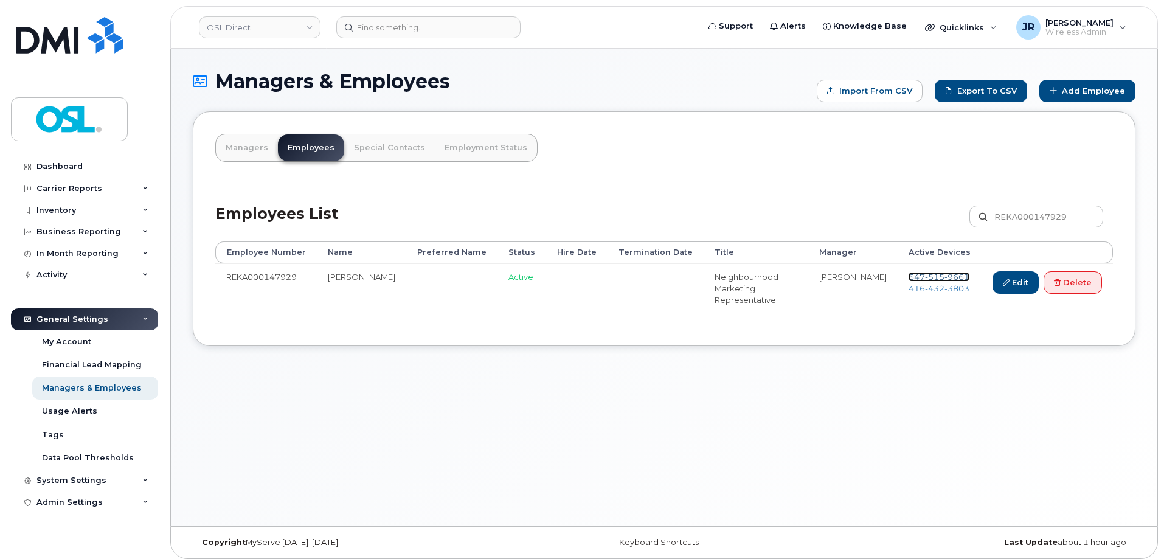
click at [933, 274] on span "515" at bounding box center [934, 277] width 19 height 10
click at [929, 286] on span "432" at bounding box center [934, 288] width 19 height 10
click at [1087, 289] on link "Delete" at bounding box center [1072, 282] width 58 height 22
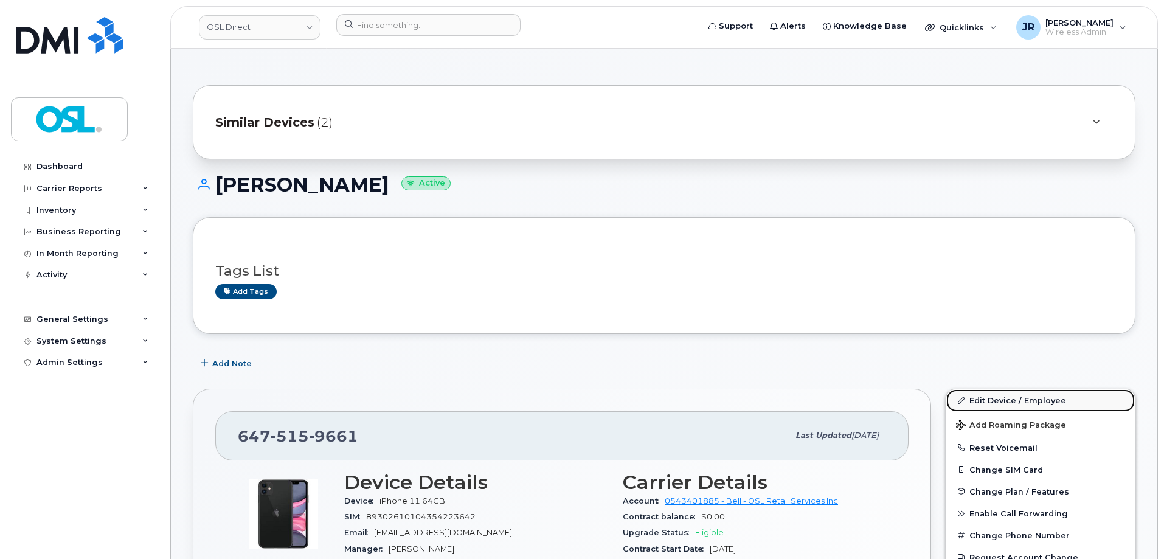
click at [976, 393] on link "Edit Device / Employee" at bounding box center [1040, 400] width 188 height 22
click at [982, 395] on link "Edit Device / Employee" at bounding box center [1040, 400] width 188 height 22
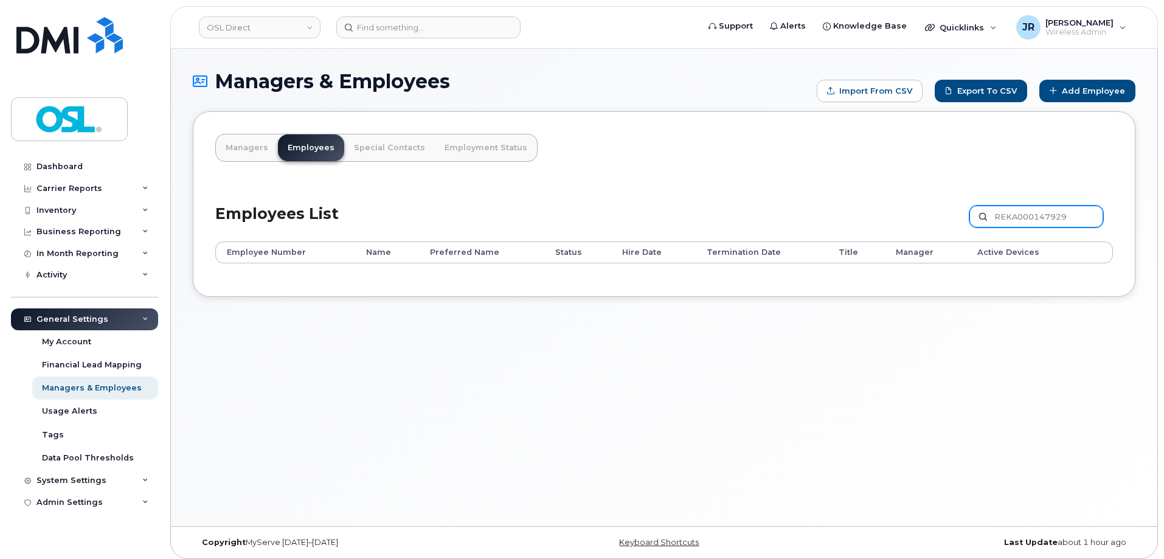
click at [1021, 217] on input "REKA000147929" at bounding box center [1036, 216] width 134 height 22
paste input "50984"
type input "REKA000150984"
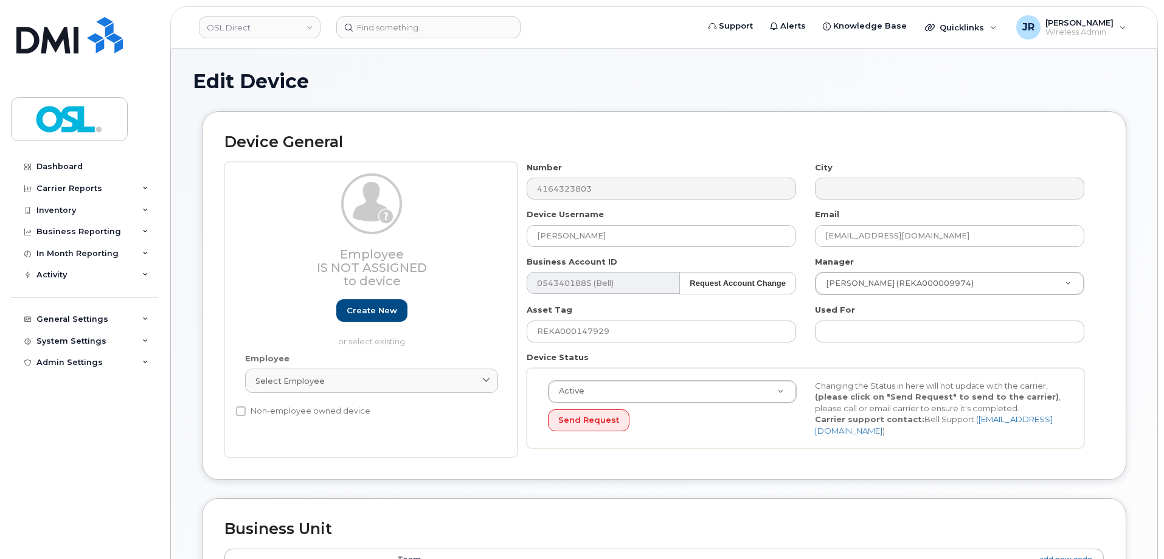
click at [334, 403] on div "Employee Select employee Type first three symbols or more" at bounding box center [371, 379] width 271 height 52
click at [364, 388] on link "Select employee" at bounding box center [371, 380] width 253 height 24
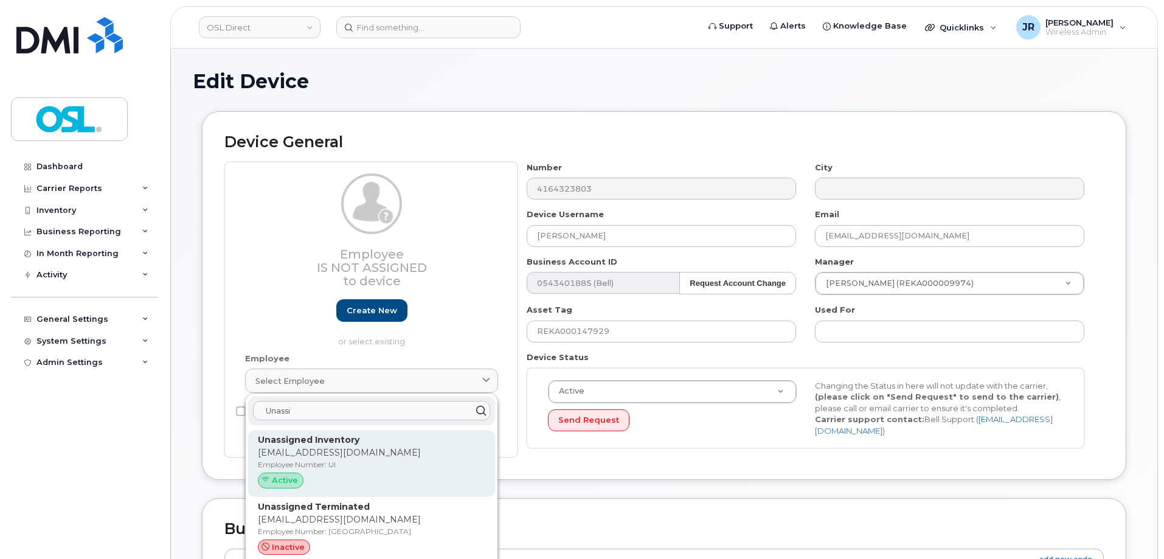
type input "Unassi"
click at [345, 440] on strong "Unassigned Inventory" at bounding box center [309, 439] width 102 height 11
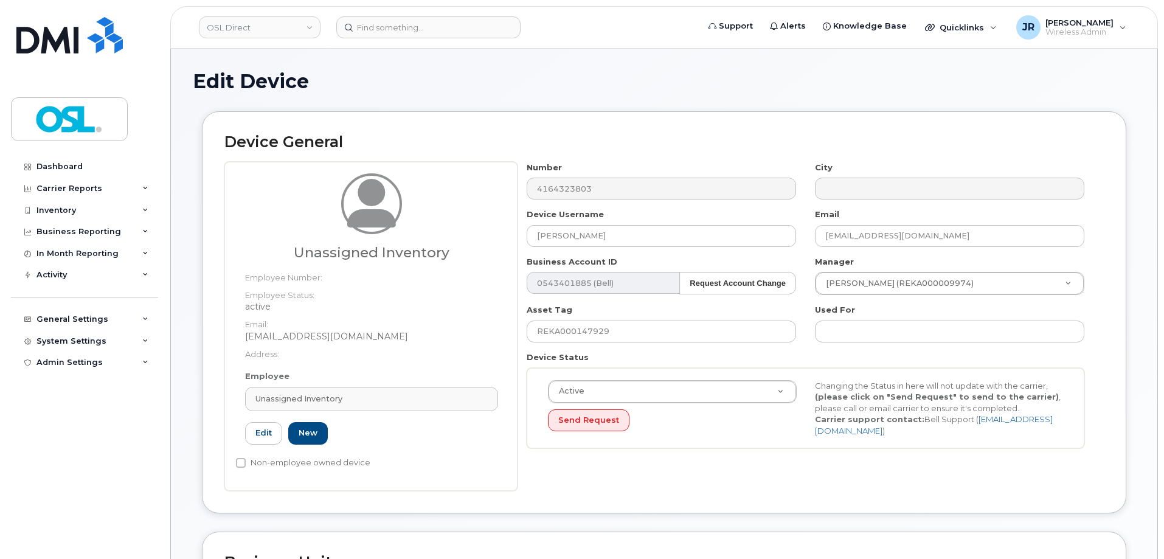
type input "UI"
type input "Unassigned Inventory"
type input "[EMAIL_ADDRESS][DOMAIN_NAME]"
type input "4724252"
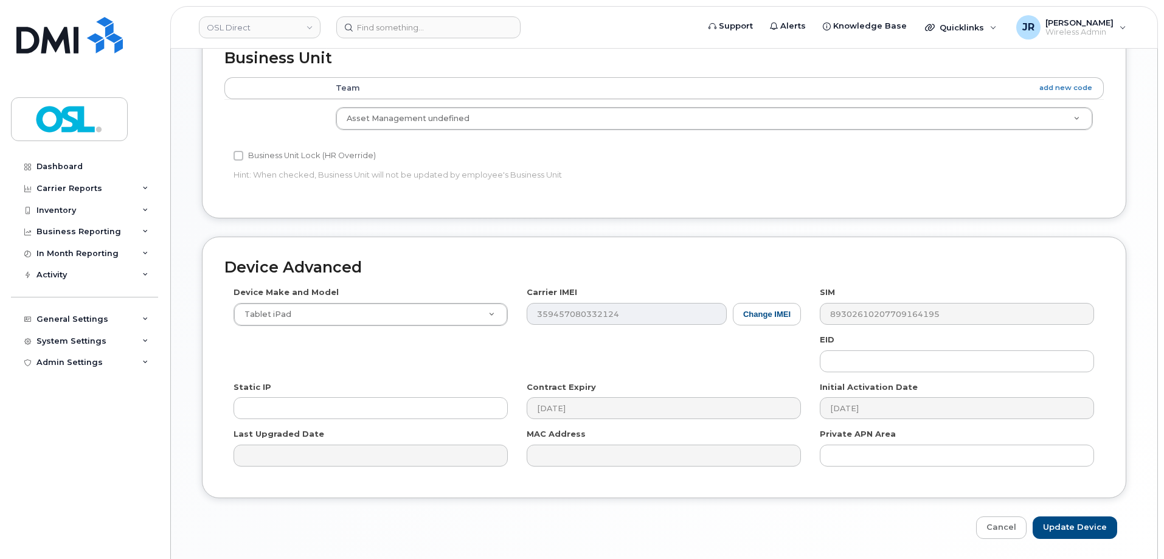
scroll to position [545, 0]
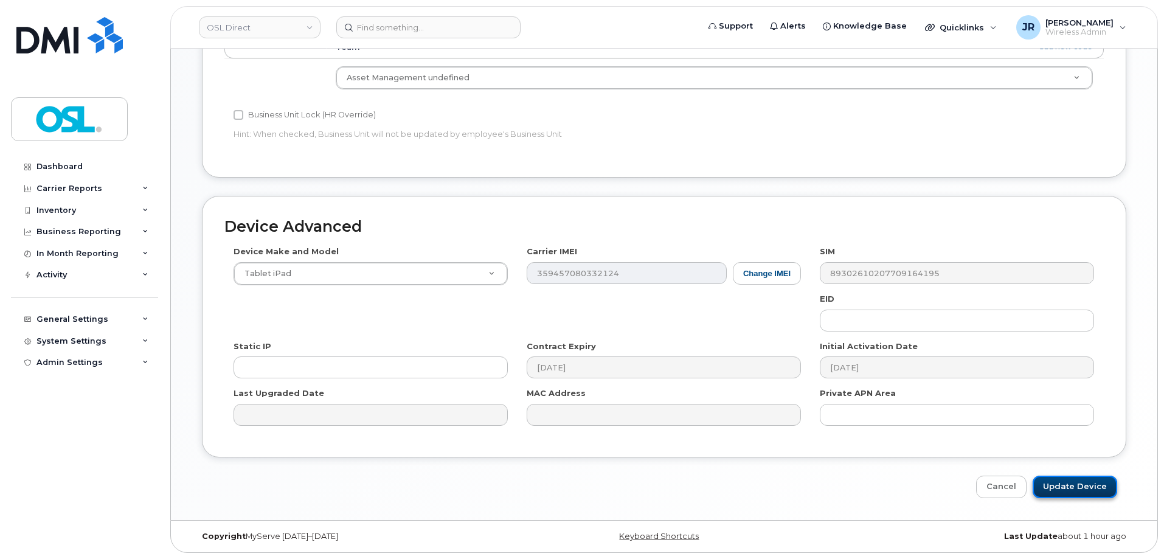
click at [1071, 483] on input "Update Device" at bounding box center [1074, 486] width 85 height 22
type input "Saving..."
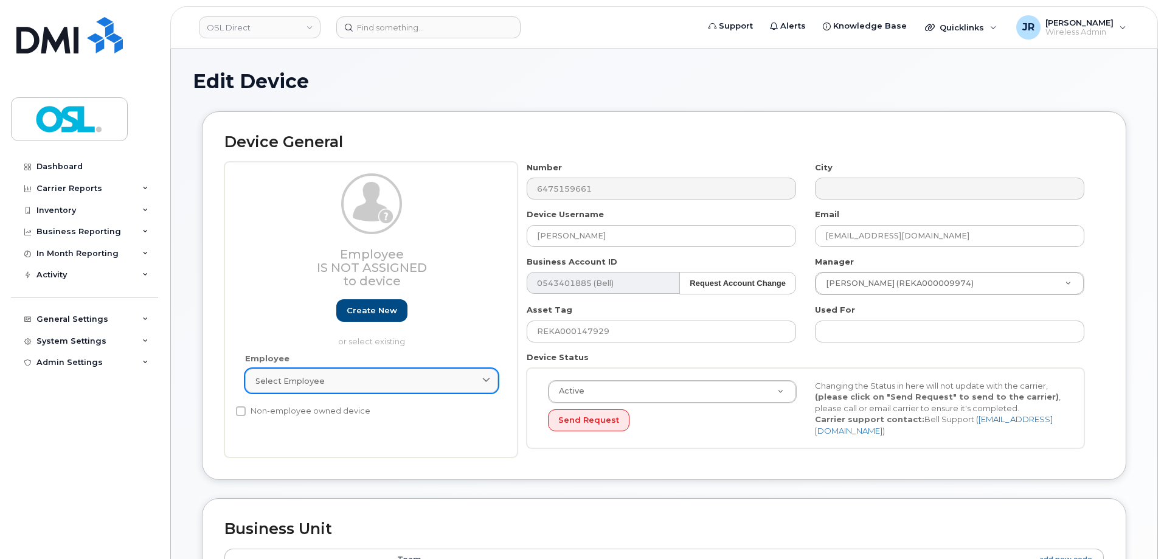
click at [315, 370] on link "Select employee" at bounding box center [371, 380] width 253 height 24
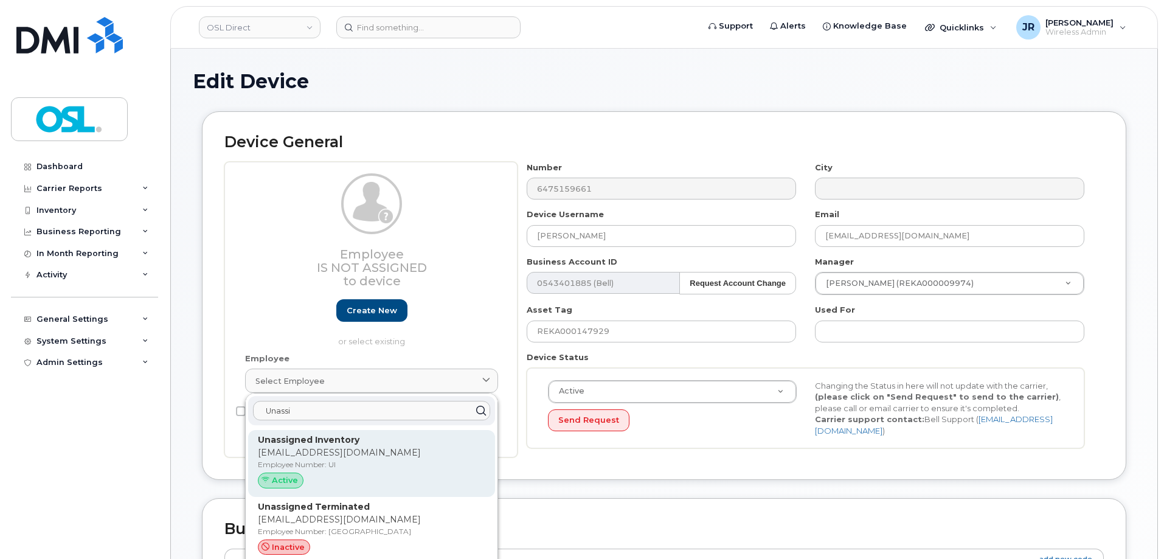
type input "Unassi"
click at [328, 447] on div "Unassigned Inventory support@osldirect.com Employee Number: UI Active" at bounding box center [371, 463] width 227 height 60
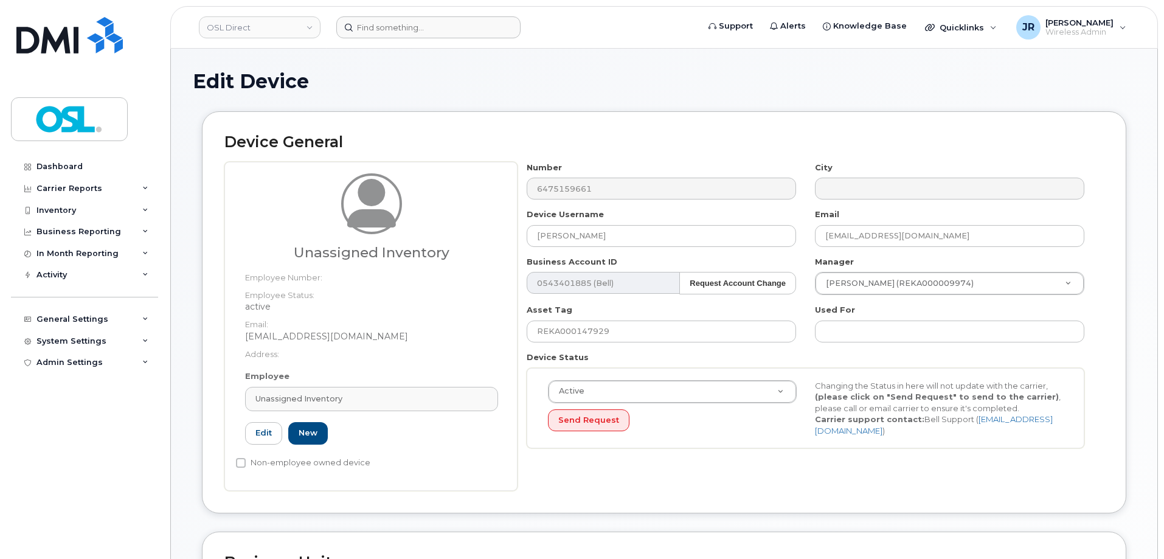
type input "UI"
type input "Unassigned Inventory"
type input "[EMAIL_ADDRESS][DOMAIN_NAME]"
type input "4724252"
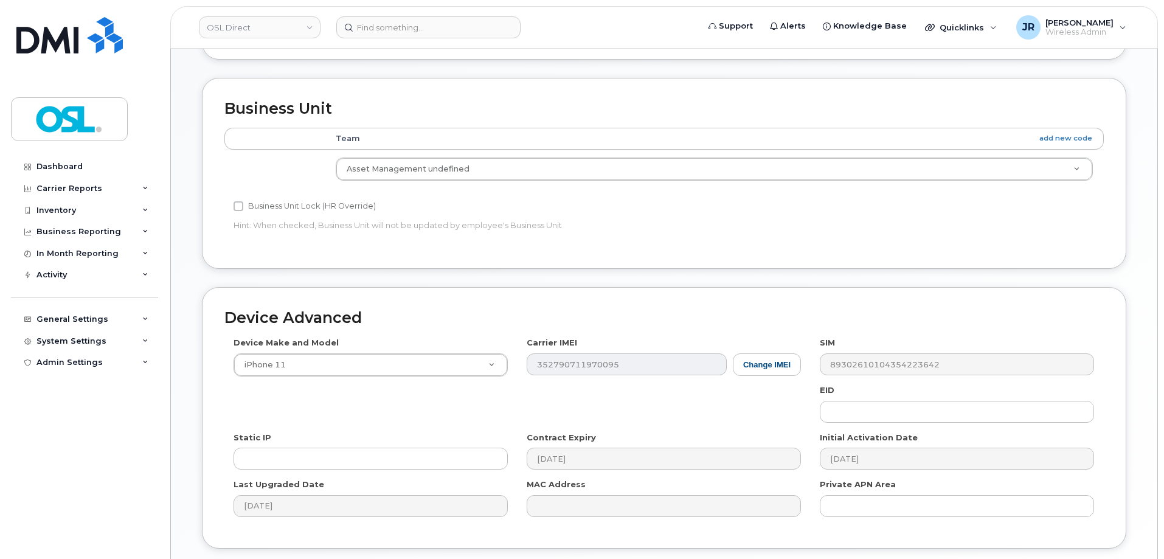
scroll to position [545, 0]
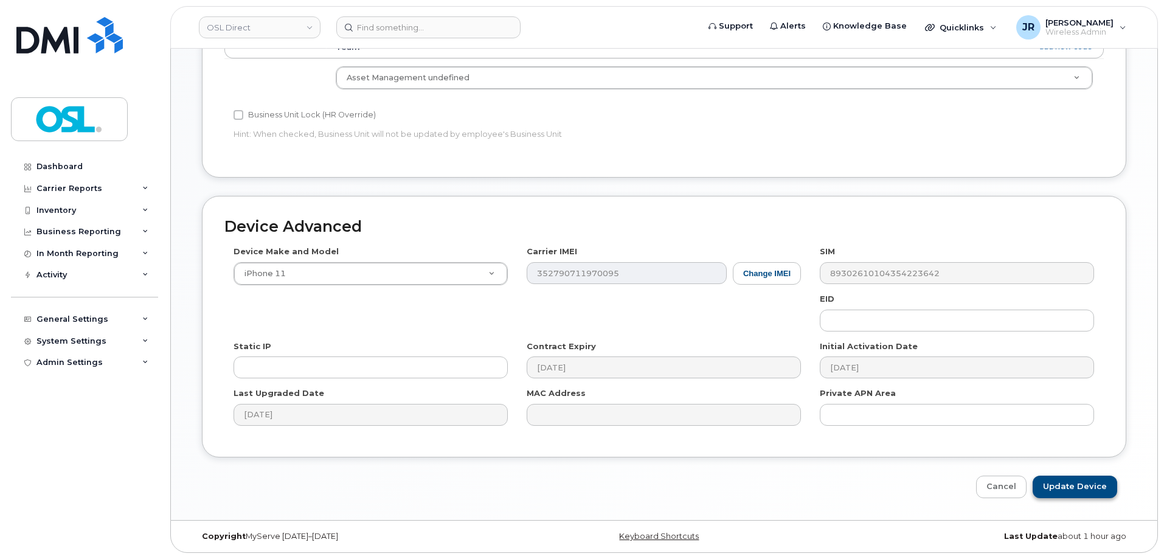
click at [1051, 474] on div "Device Advanced Device Make and Model iPhone 11 Android TCL 502 Watch Apple Wat…" at bounding box center [664, 347] width 942 height 302
click at [1068, 488] on input "Update Device" at bounding box center [1074, 486] width 85 height 22
type input "Saving..."
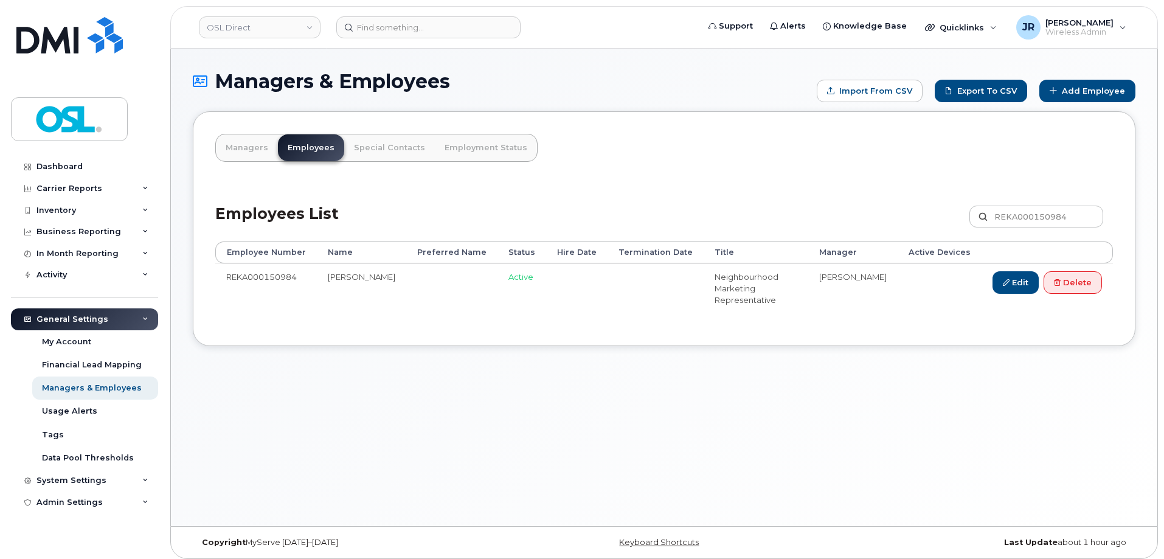
click at [1092, 271] on td "Edit Delete" at bounding box center [1046, 287] width 131 height 49
click at [1090, 271] on link "Delete" at bounding box center [1072, 282] width 58 height 22
click at [1089, 275] on link "Delete" at bounding box center [1072, 282] width 58 height 22
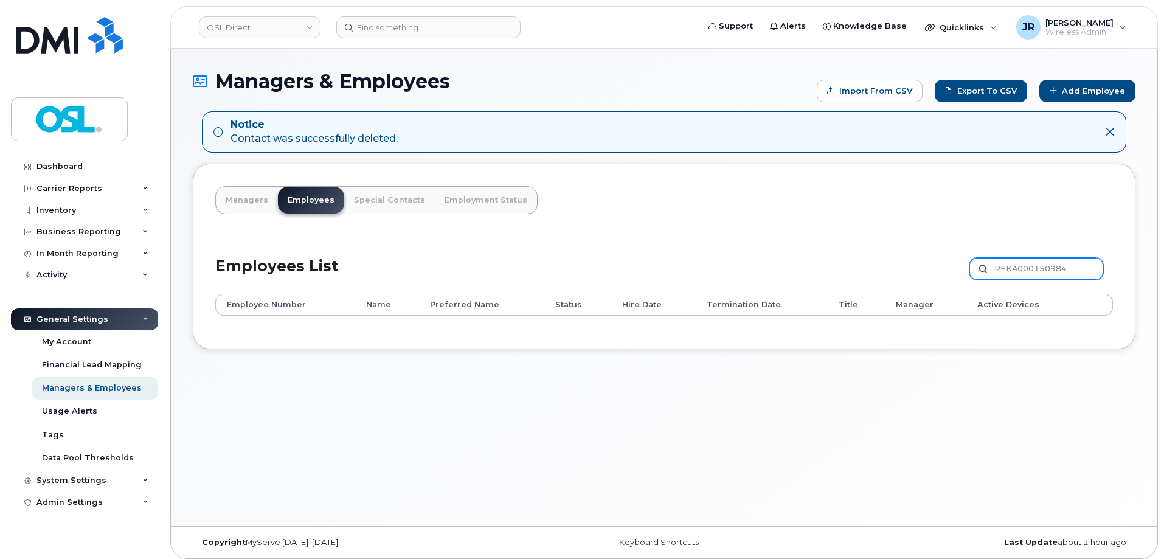
click at [1006, 265] on input "REKA000150984" at bounding box center [1036, 269] width 134 height 22
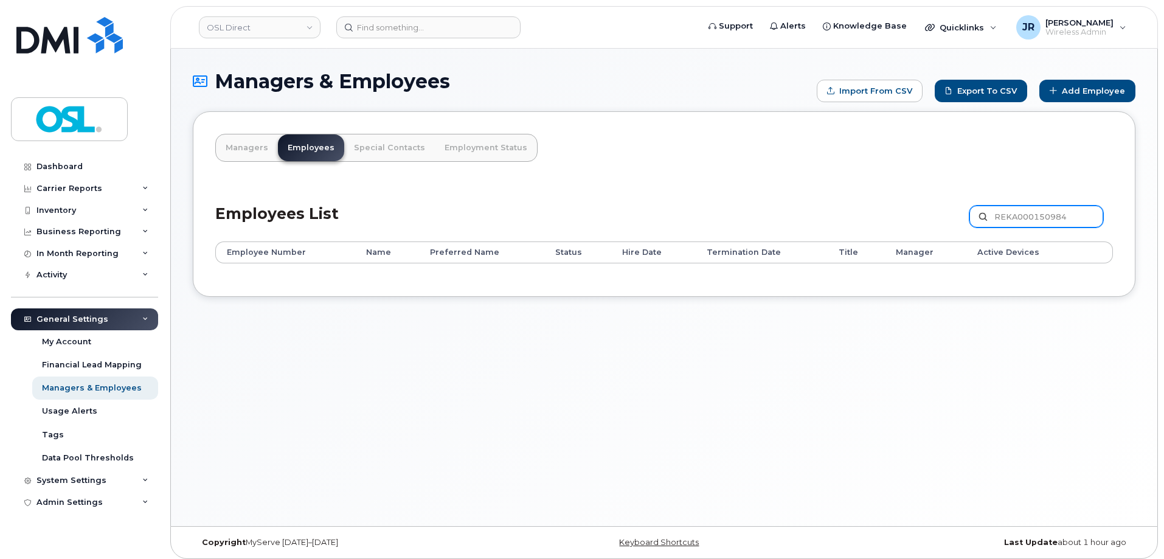
click at [1039, 213] on input "REKA000150984" at bounding box center [1036, 216] width 134 height 22
paste input "150"
type input "REKA000150150"
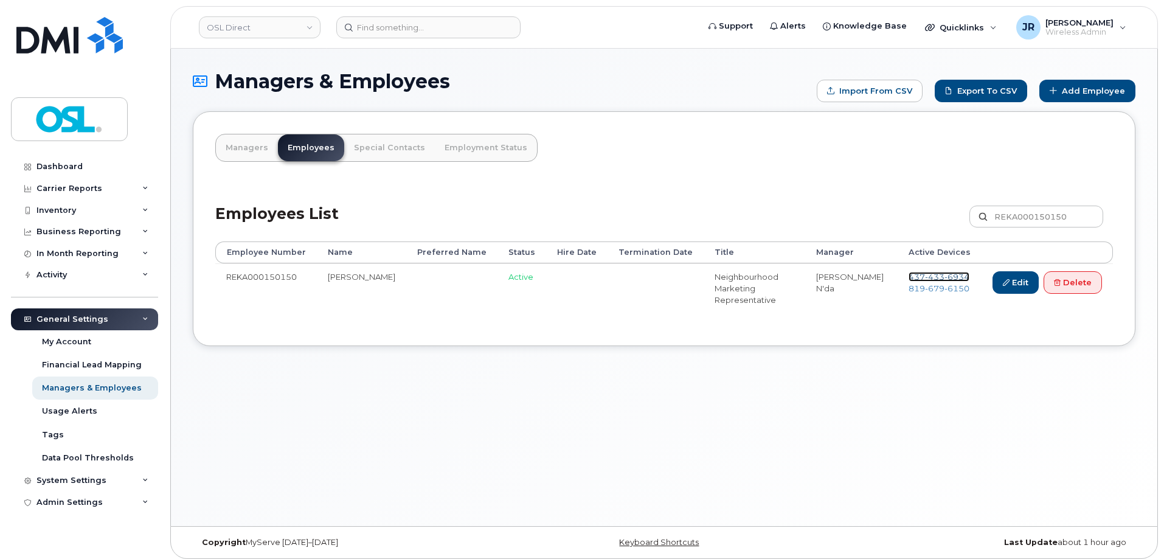
click at [930, 275] on span "433" at bounding box center [934, 277] width 19 height 10
click at [925, 290] on span "679" at bounding box center [934, 288] width 19 height 10
click at [1071, 287] on link "Delete" at bounding box center [1072, 282] width 58 height 22
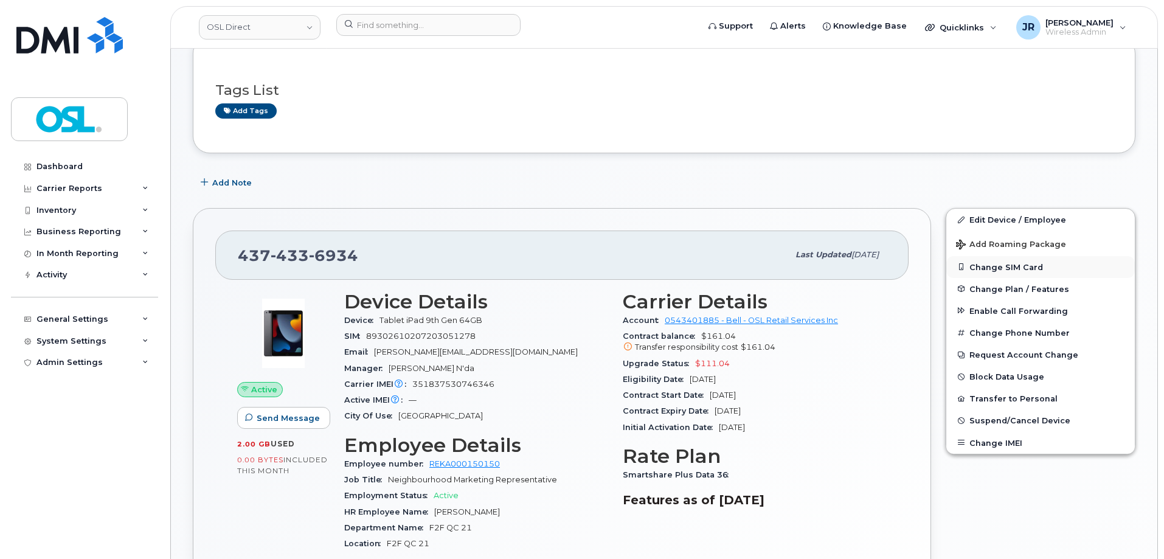
scroll to position [182, 0]
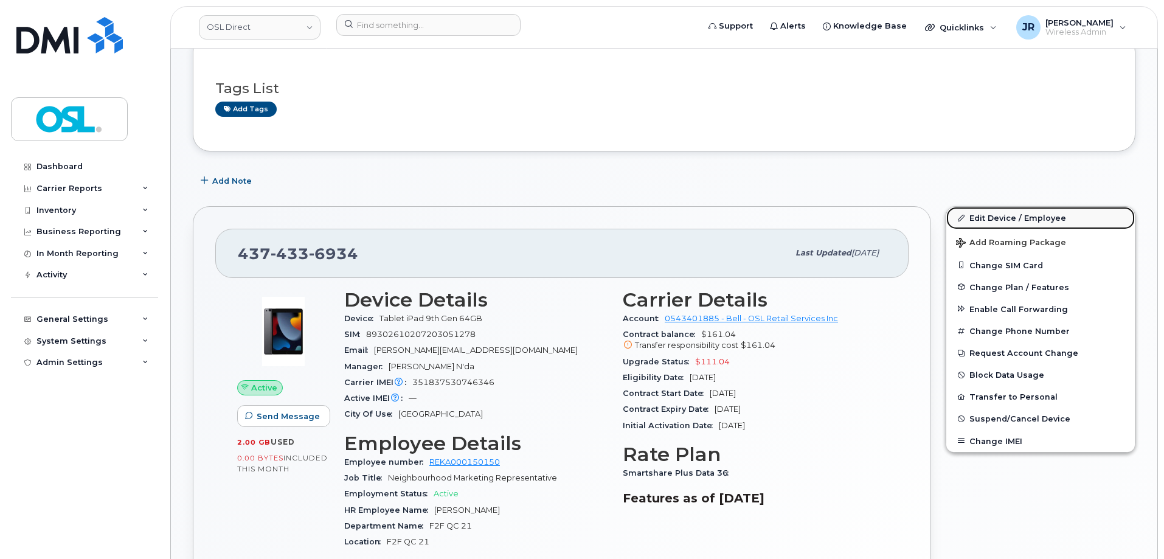
click at [992, 214] on link "Edit Device / Employee" at bounding box center [1040, 218] width 188 height 22
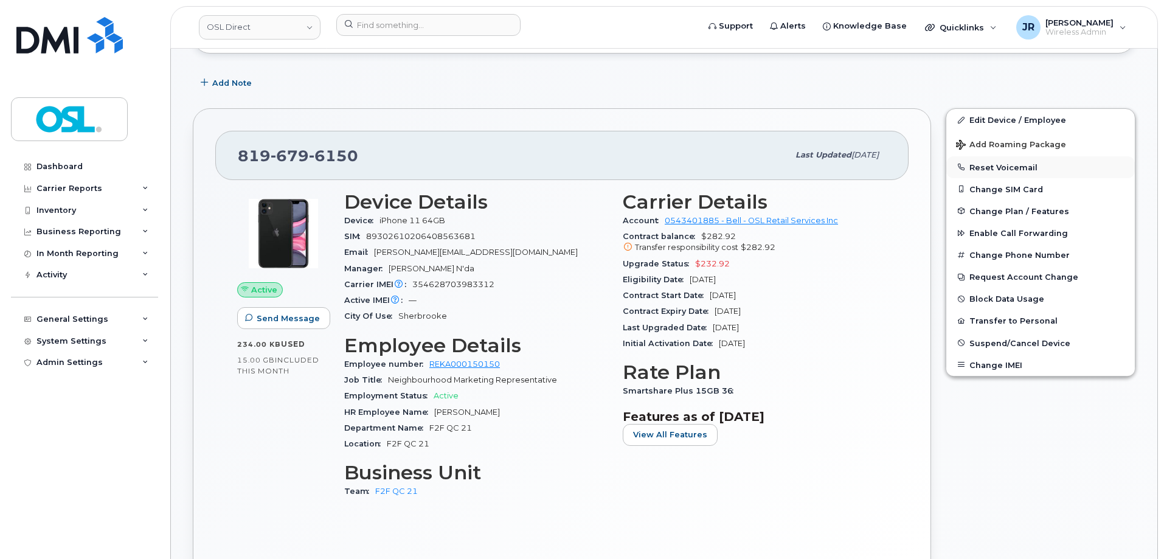
scroll to position [304, 0]
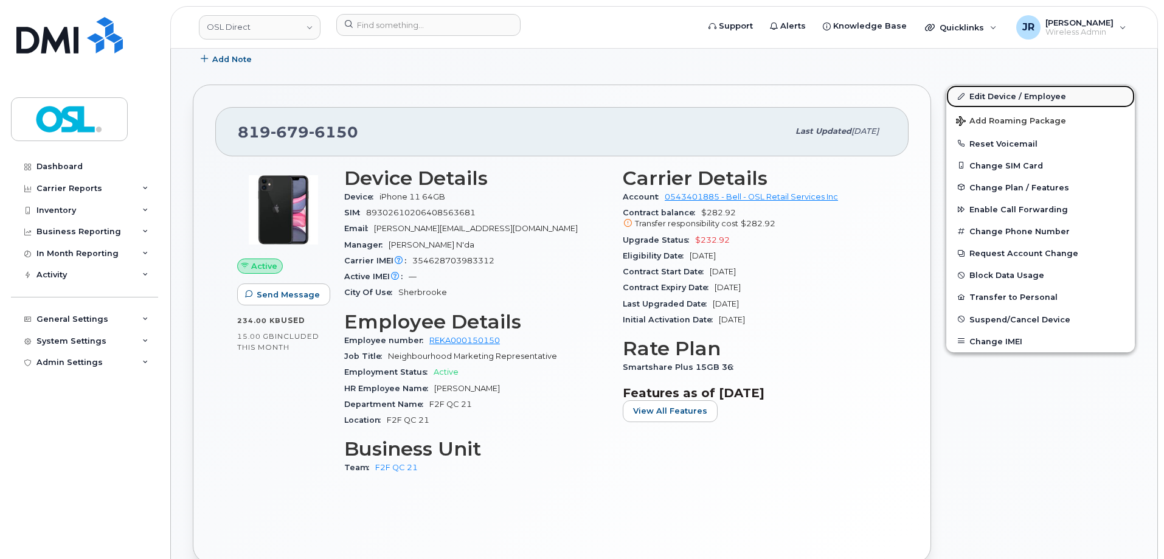
click at [1023, 91] on link "Edit Device / Employee" at bounding box center [1040, 96] width 188 height 22
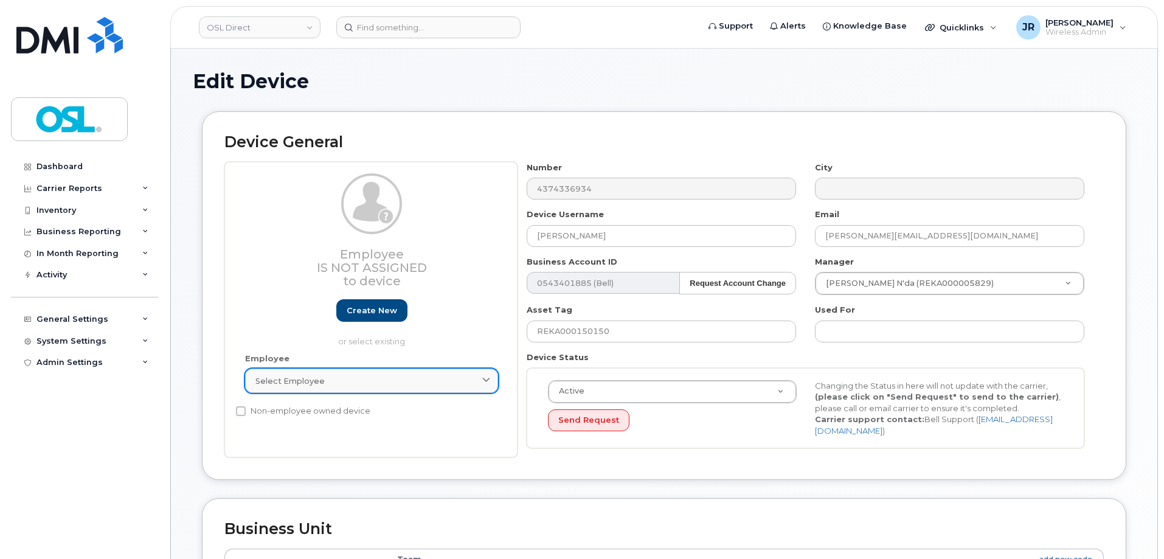
click at [381, 375] on div "Select employee" at bounding box center [371, 381] width 232 height 12
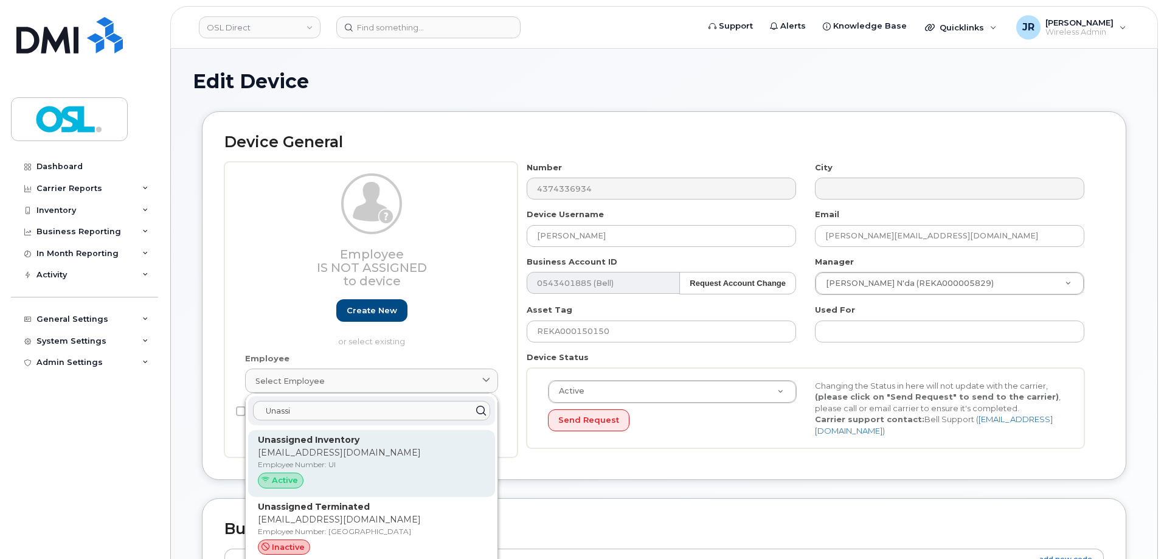
type input "Unassi"
click at [353, 456] on p "[EMAIL_ADDRESS][DOMAIN_NAME]" at bounding box center [371, 452] width 227 height 13
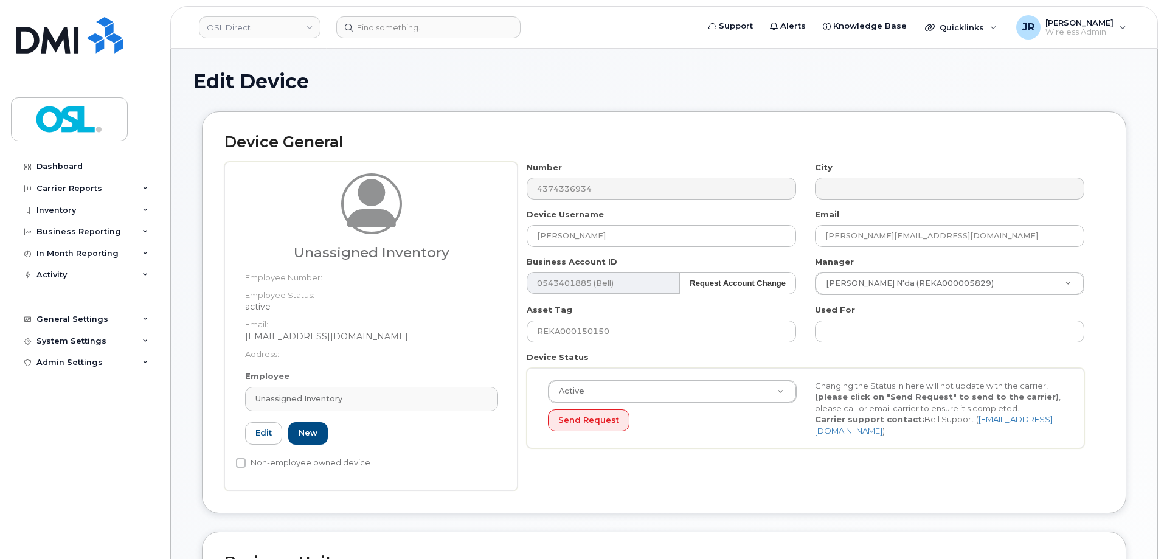
type input "UI"
type input "Unassigned Inventory"
type input "[EMAIL_ADDRESS][DOMAIN_NAME]"
type input "4724252"
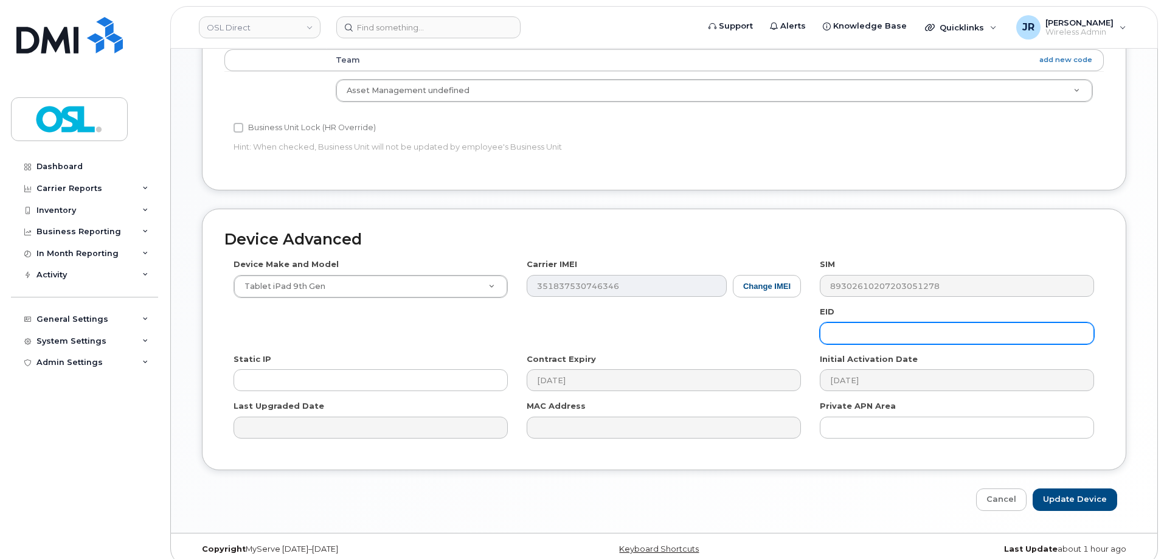
scroll to position [545, 0]
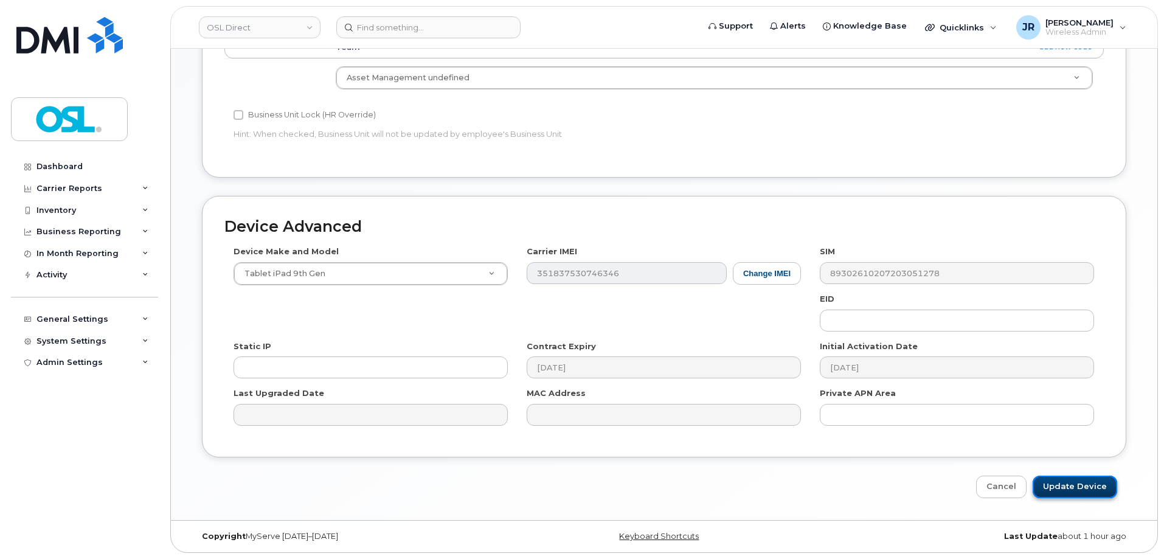
click at [1065, 487] on input "Update Device" at bounding box center [1074, 486] width 85 height 22
type input "Saving..."
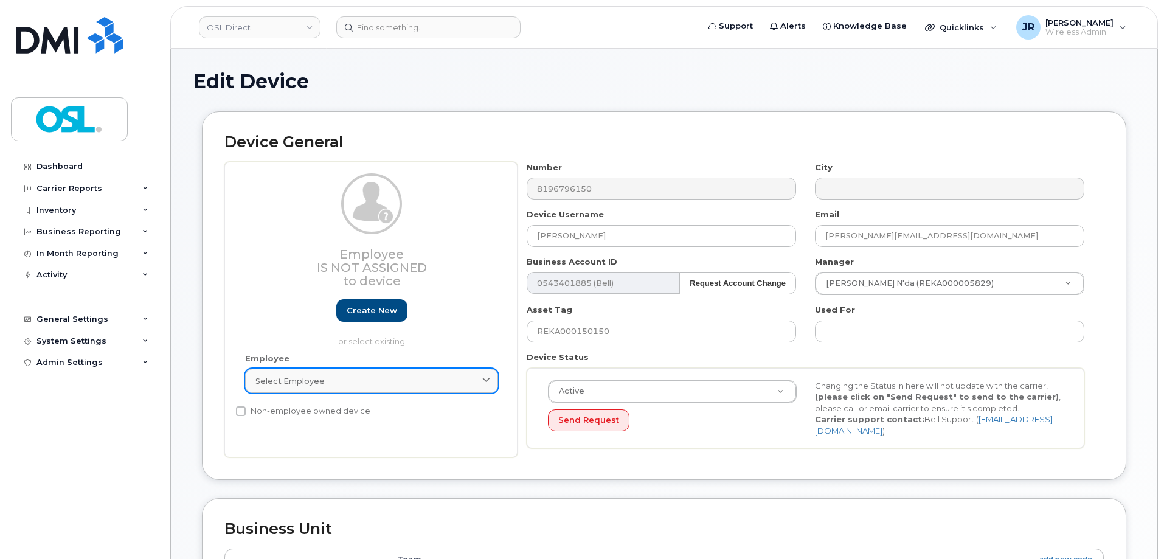
click at [312, 384] on span "Select employee" at bounding box center [289, 381] width 69 height 12
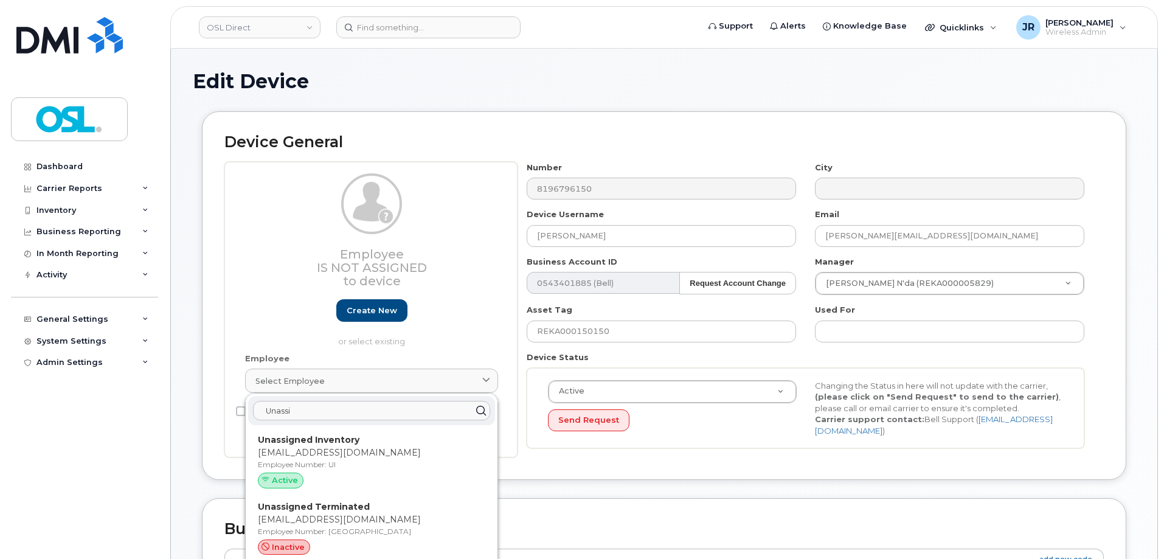
type input "Unassi"
click at [335, 433] on div "Unassigned Inventory [EMAIL_ADDRESS][DOMAIN_NAME] Employee Number: UI Active" at bounding box center [371, 463] width 247 height 67
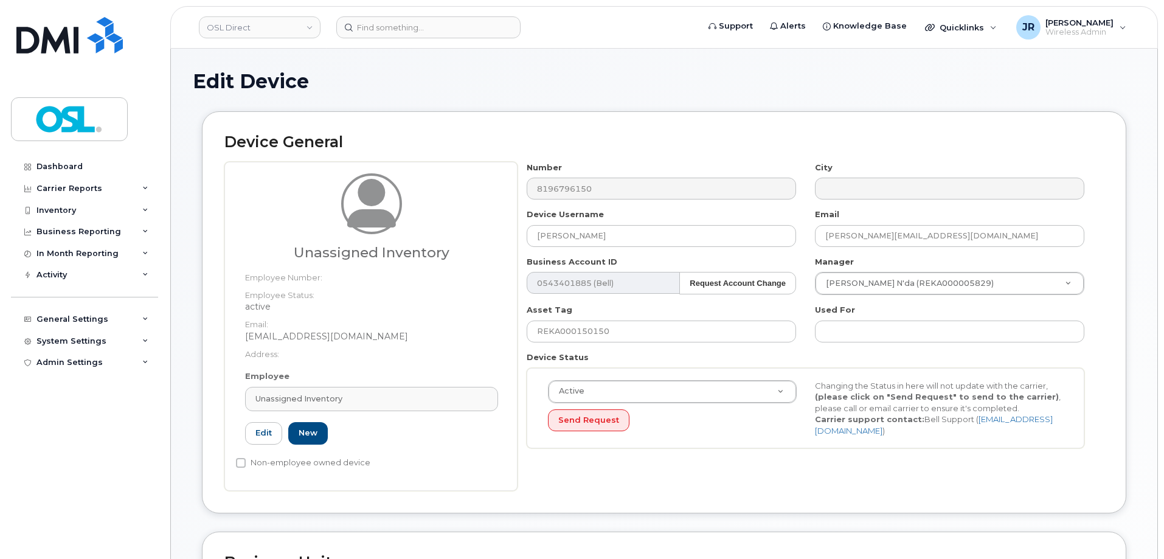
type input "UI"
type input "Unassigned Inventory"
type input "[EMAIL_ADDRESS][DOMAIN_NAME]"
type input "4724252"
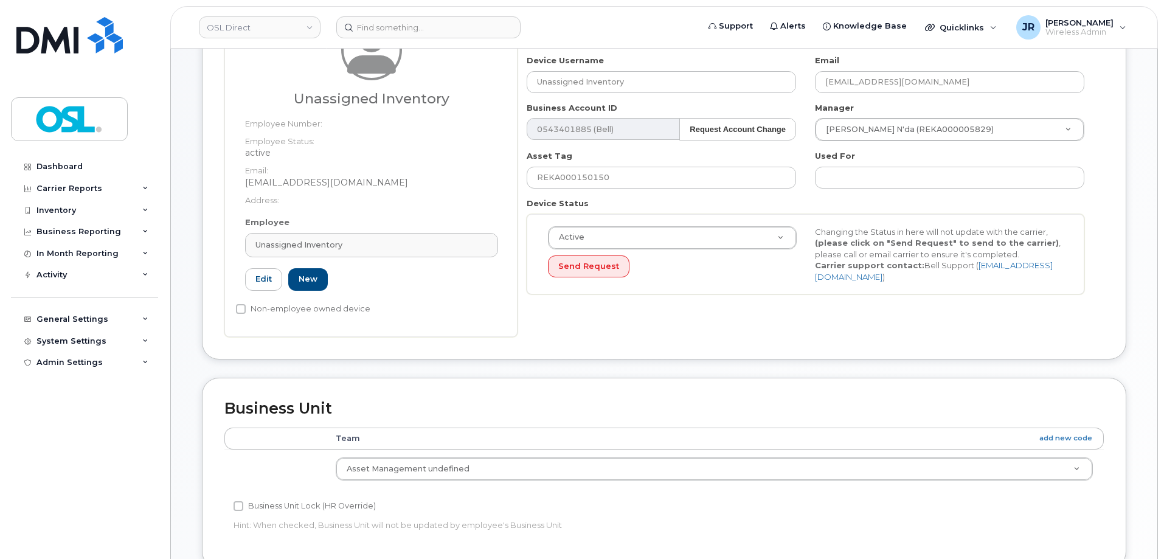
scroll to position [545, 0]
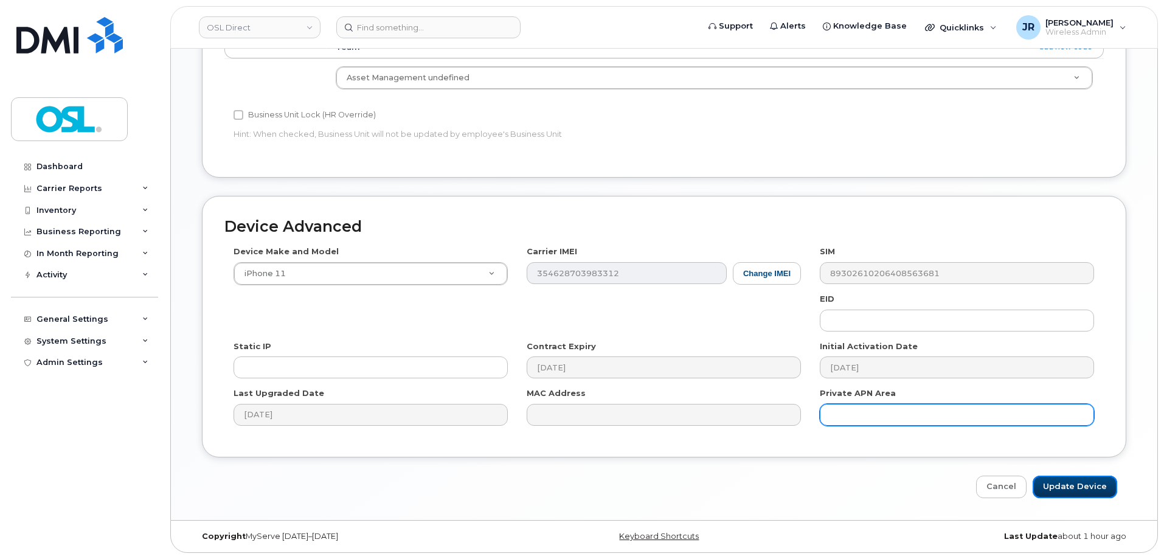
click at [1071, 483] on input "Update Device" at bounding box center [1074, 486] width 85 height 22
type input "Saving..."
